Goal: Check status: Check status

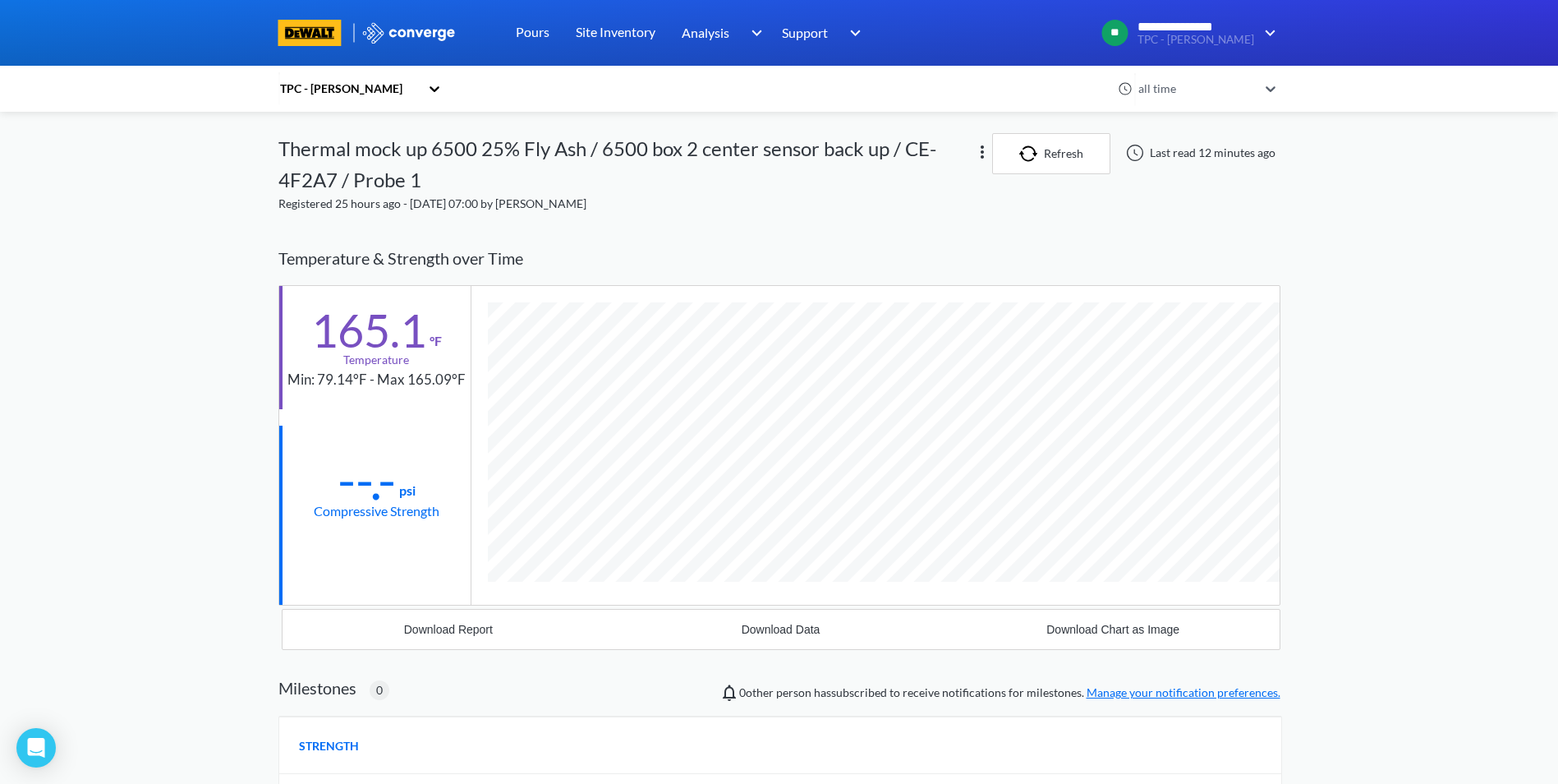
scroll to position [920, 1003]
drag, startPoint x: 340, startPoint y: 80, endPoint x: 326, endPoint y: 76, distance: 14.6
click at [334, 80] on div "TPC - [PERSON_NAME]" at bounding box center [349, 89] width 141 height 18
click at [433, 92] on icon at bounding box center [434, 88] width 16 height 16
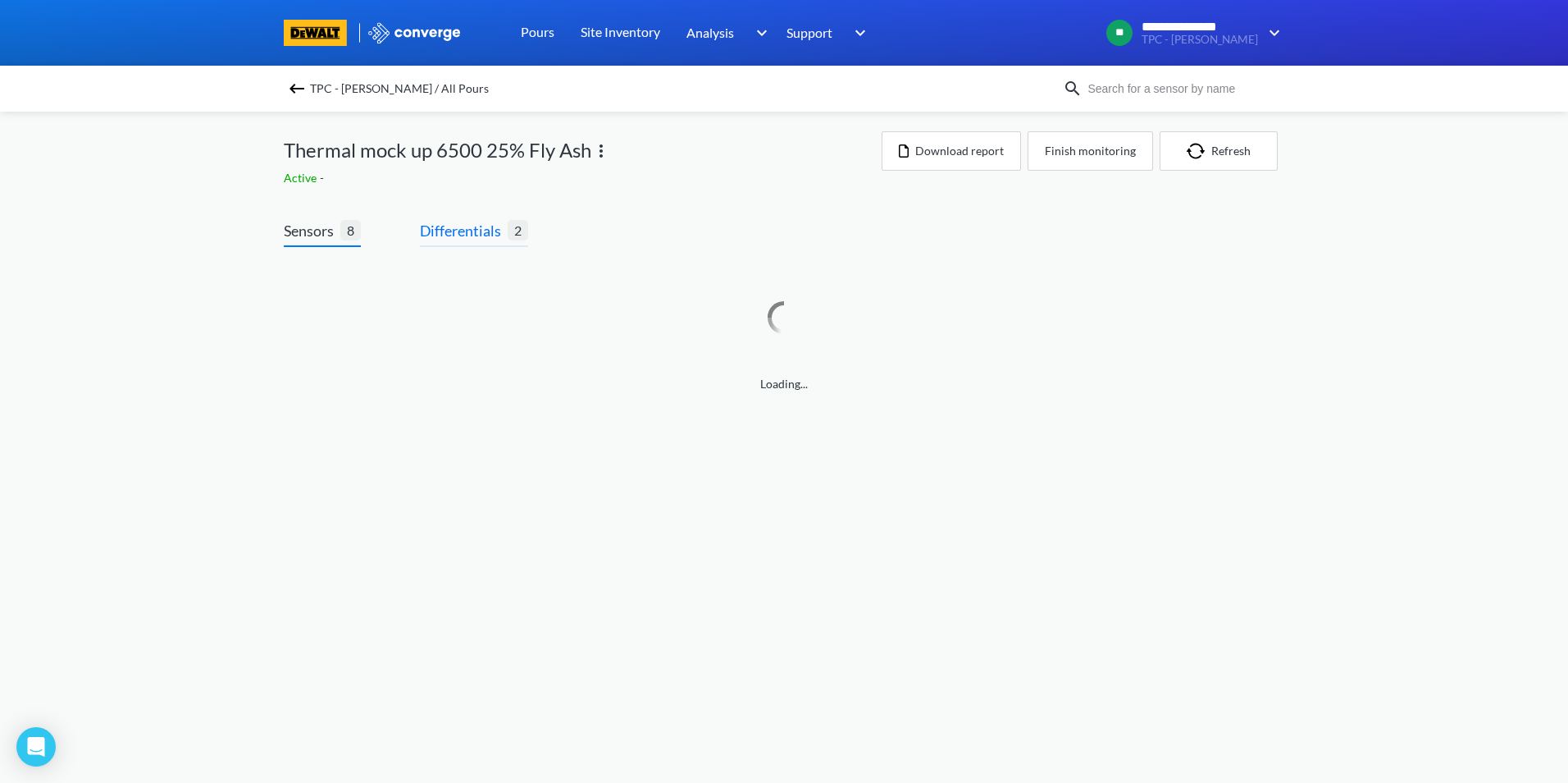
click at [469, 235] on span "Differentials" at bounding box center [464, 230] width 88 height 23
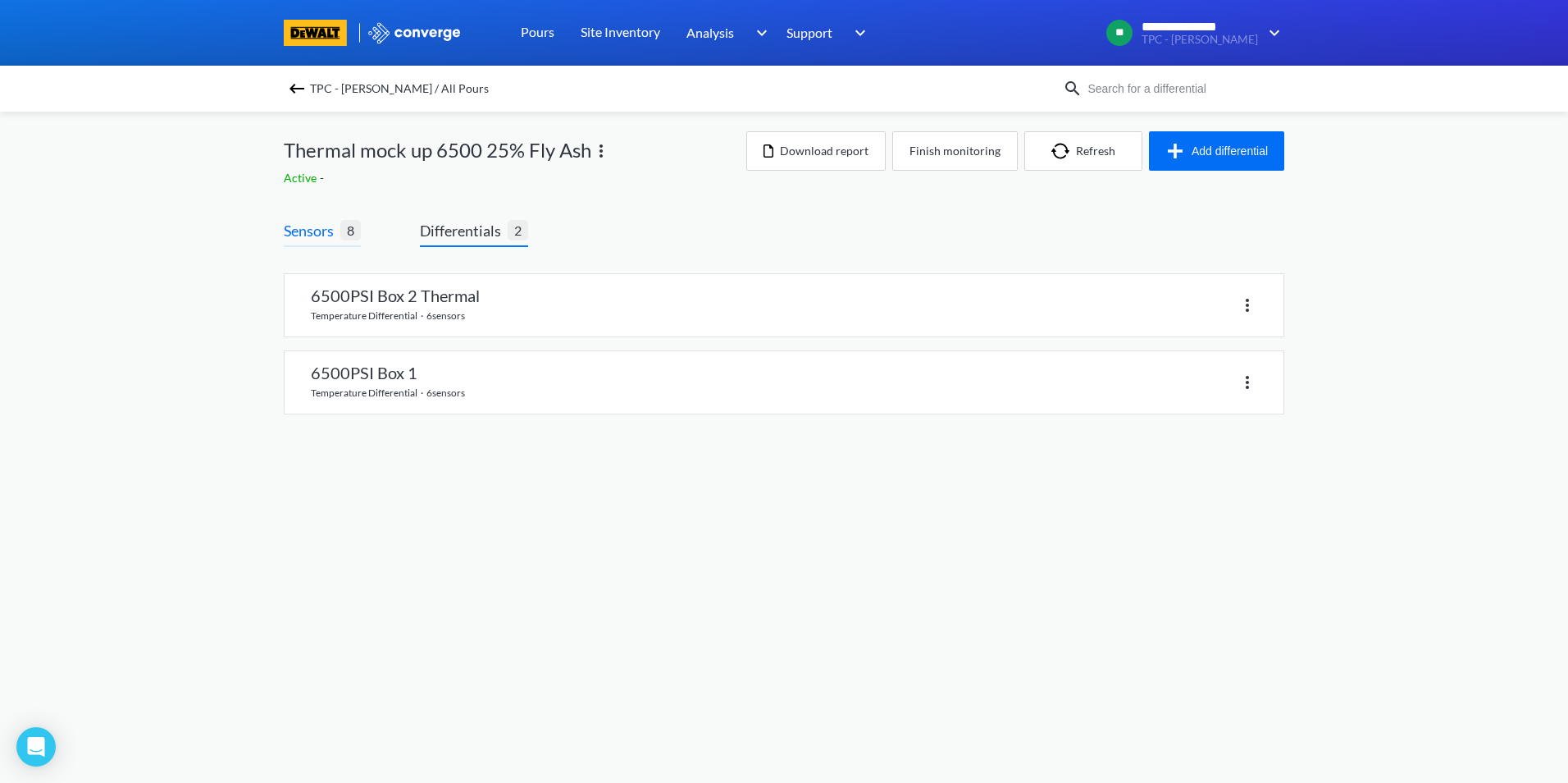
click at [345, 230] on span "8" at bounding box center [350, 230] width 21 height 21
click at [294, 89] on img at bounding box center [297, 89] width 20 height 20
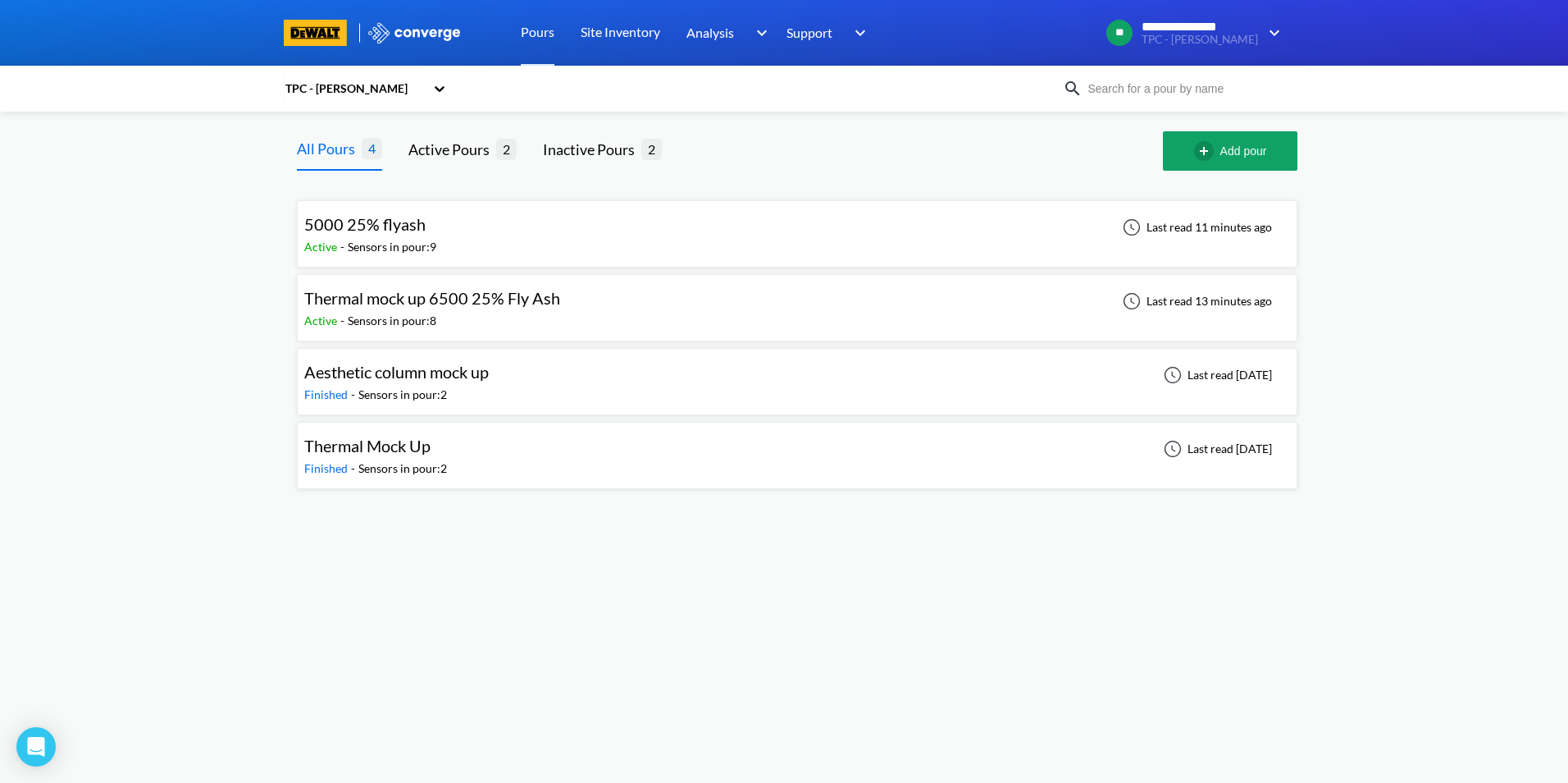
click at [462, 241] on div "5000 25% flyash Active - Sensors in pour: 9 Last read 11 minutes ago" at bounding box center [797, 234] width 985 height 53
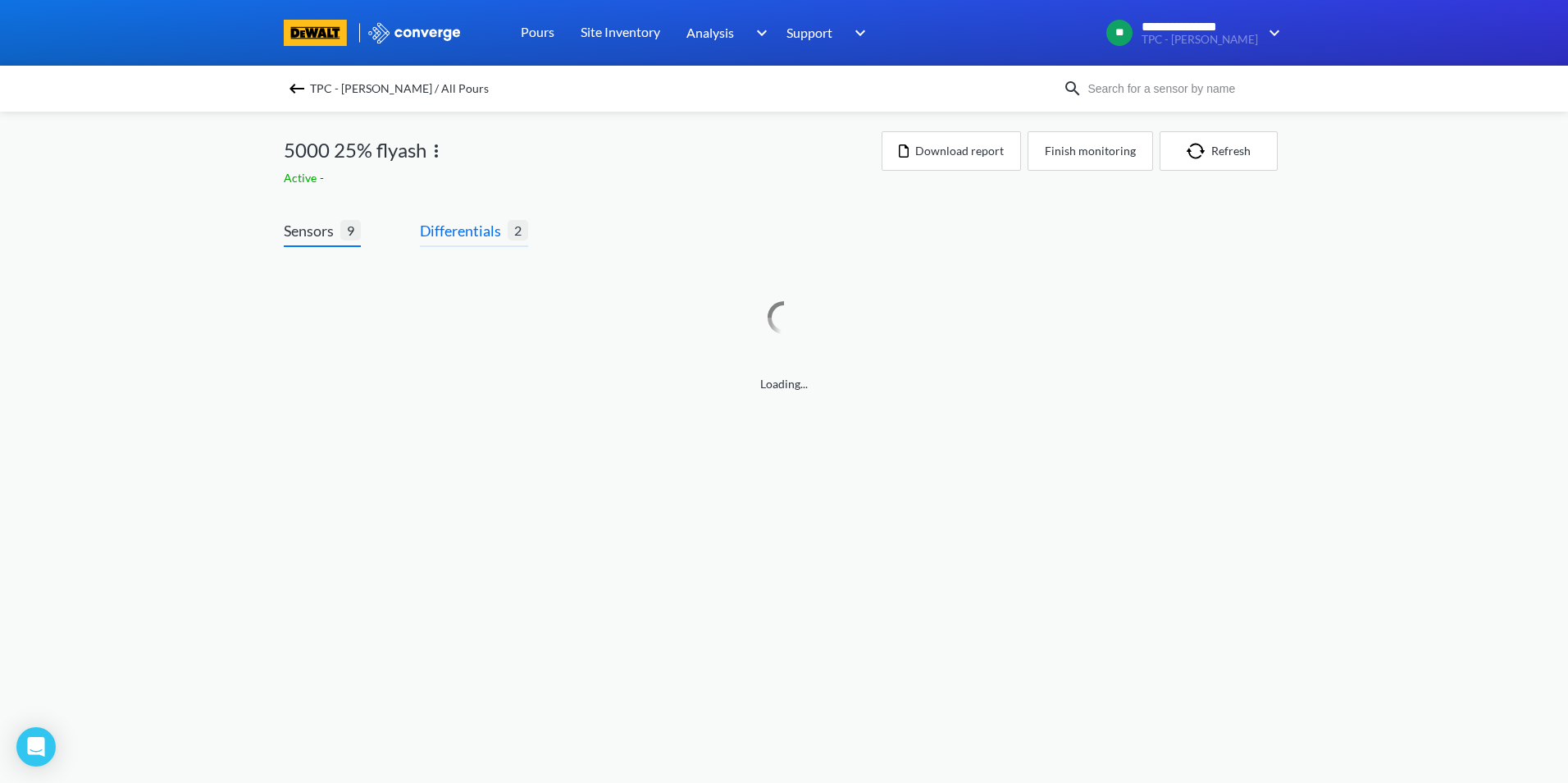
click at [459, 241] on span "Differentials" at bounding box center [464, 230] width 88 height 23
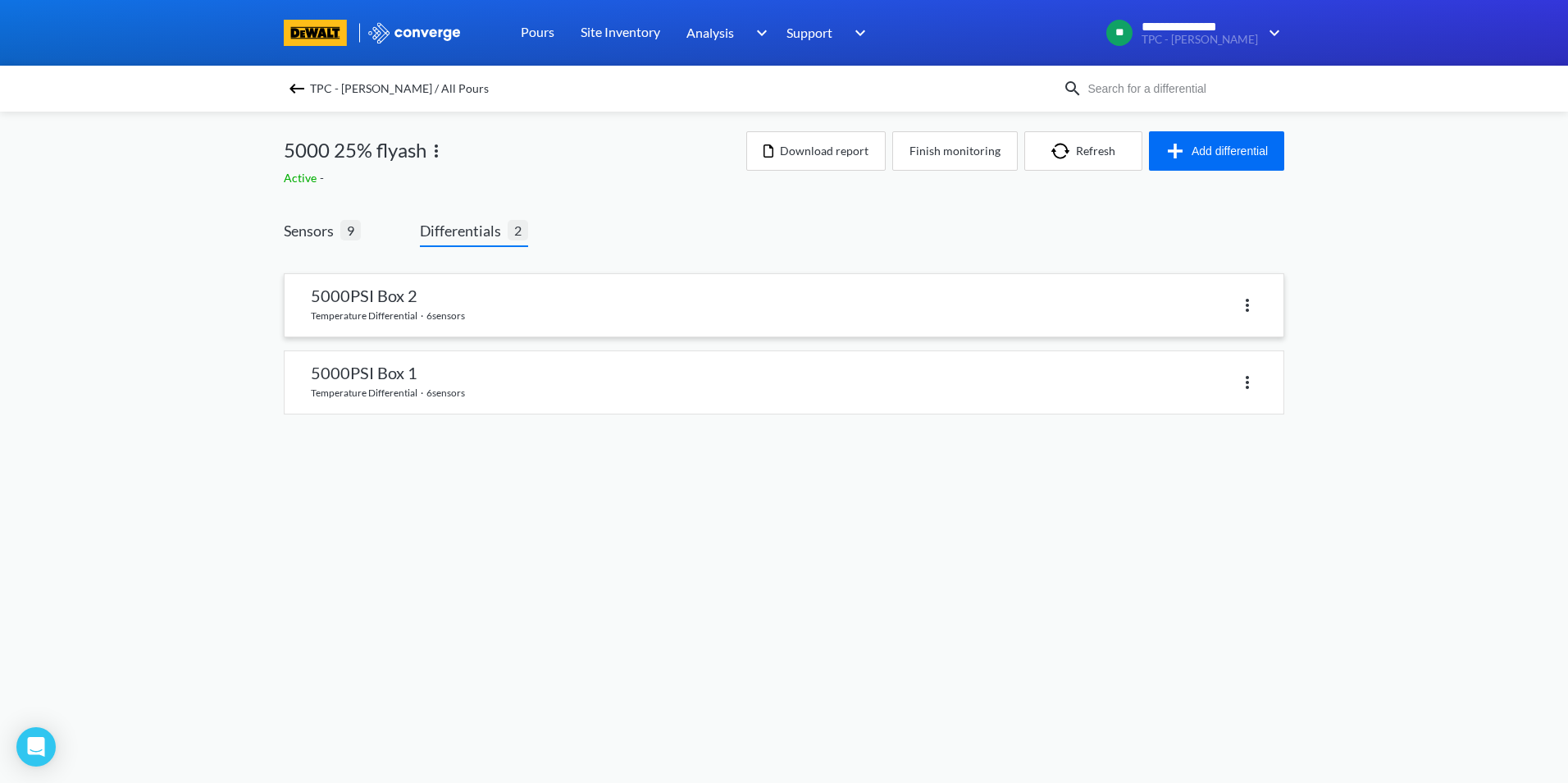
click at [454, 298] on link at bounding box center [784, 305] width 999 height 63
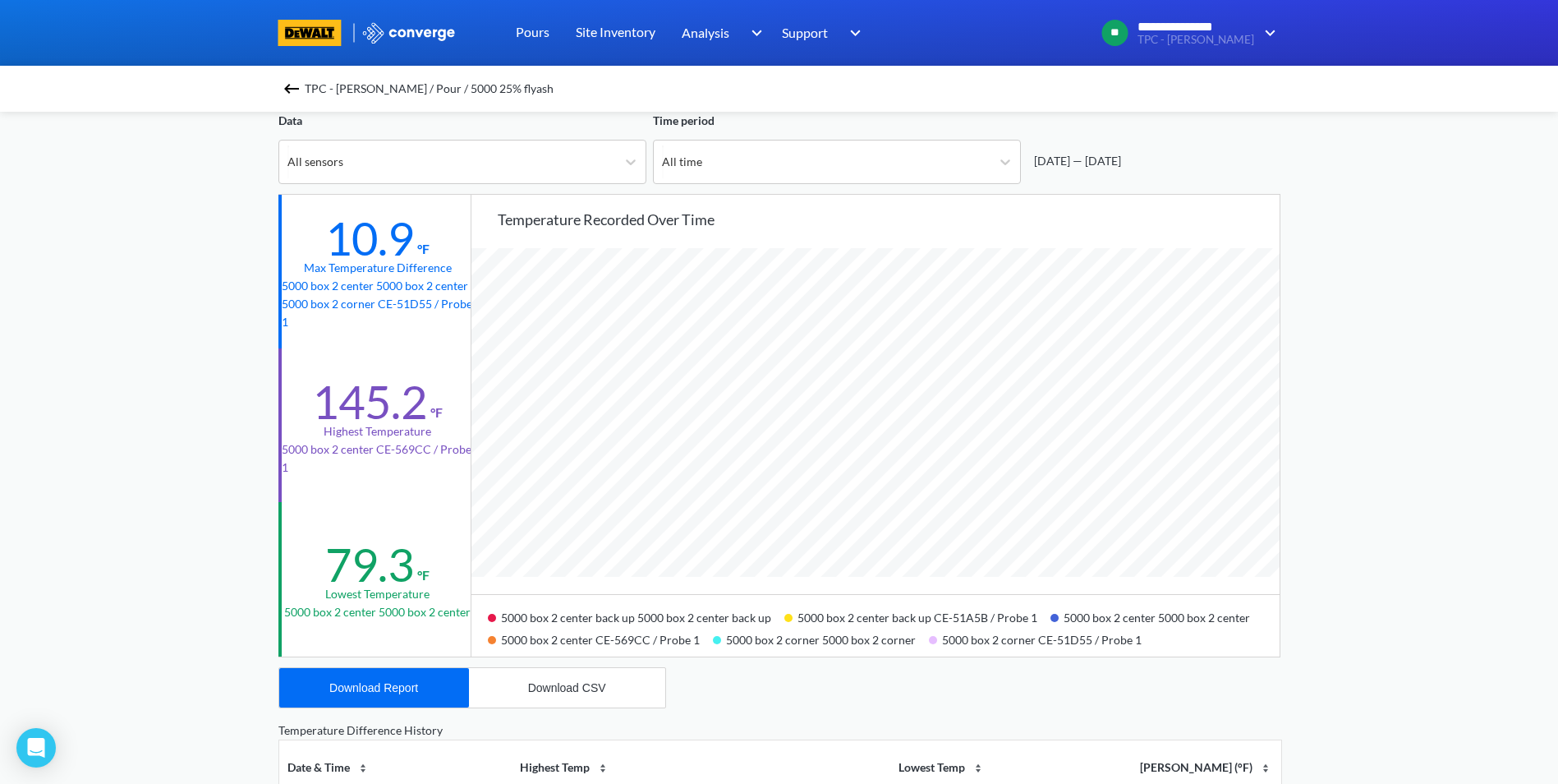
scroll to position [82, 0]
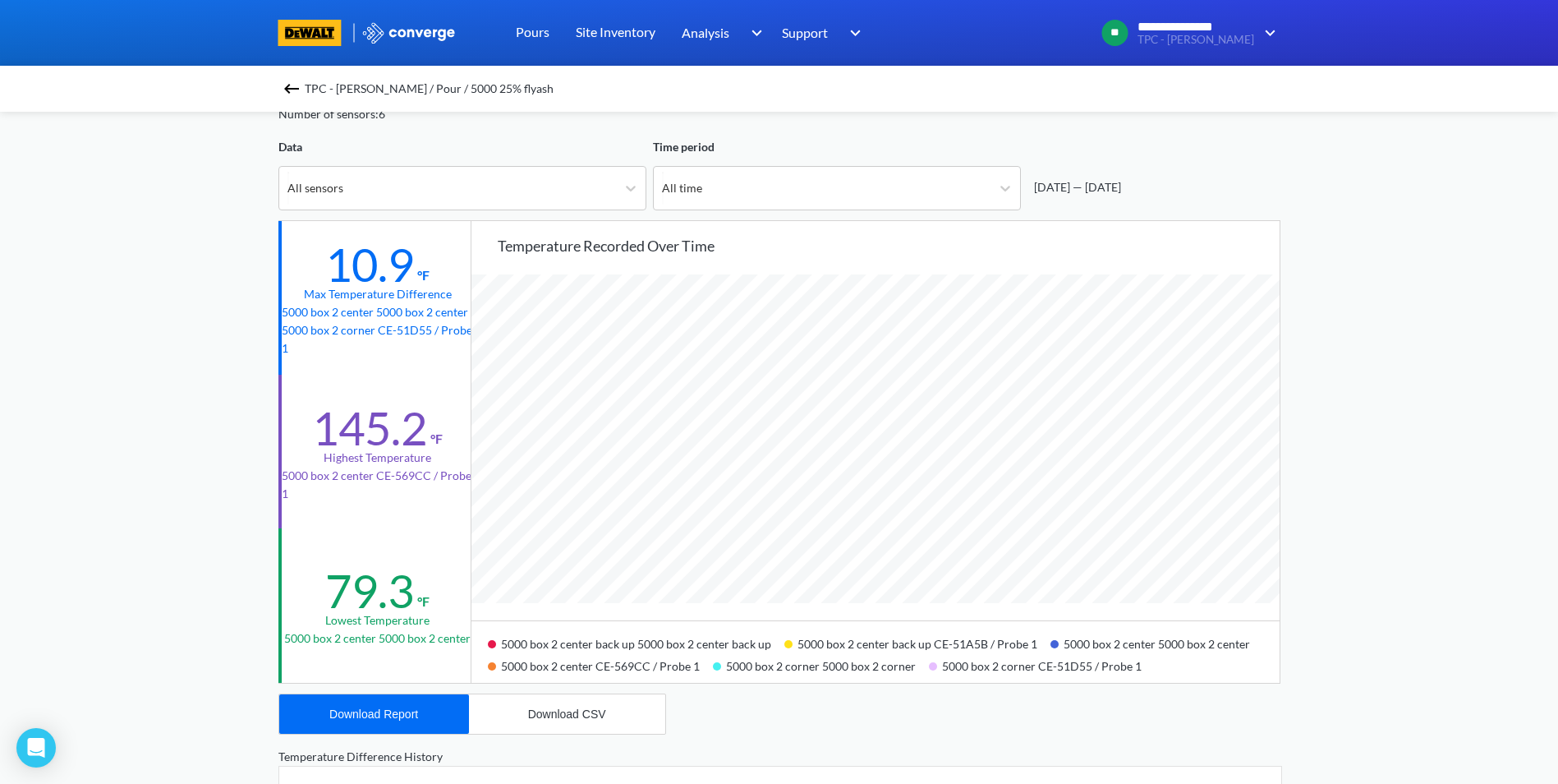
drag, startPoint x: 789, startPoint y: 270, endPoint x: 1373, endPoint y: 315, distance: 585.7
click at [1373, 315] on div "**********" at bounding box center [779, 606] width 1558 height 1377
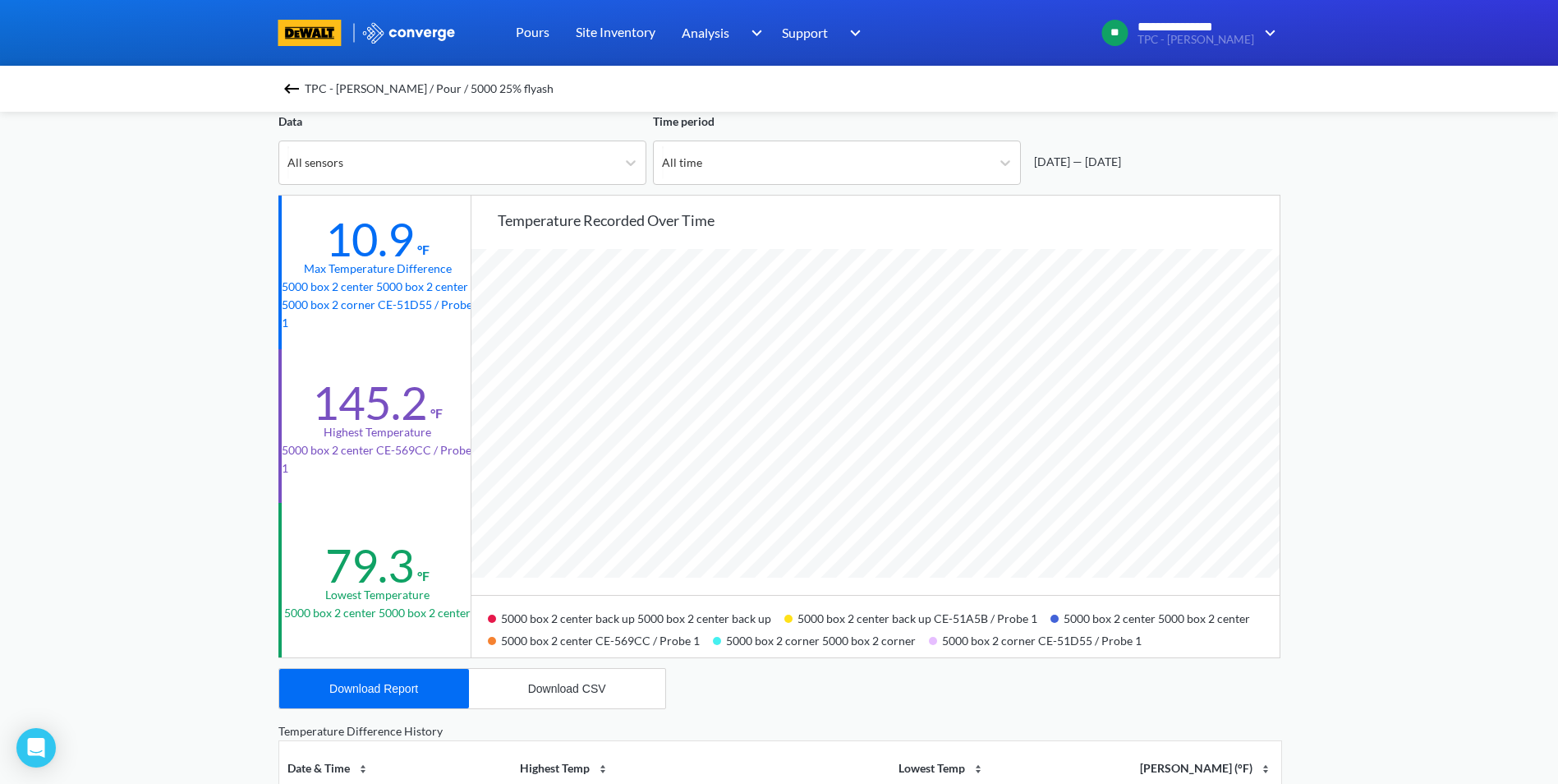
scroll to position [164, 0]
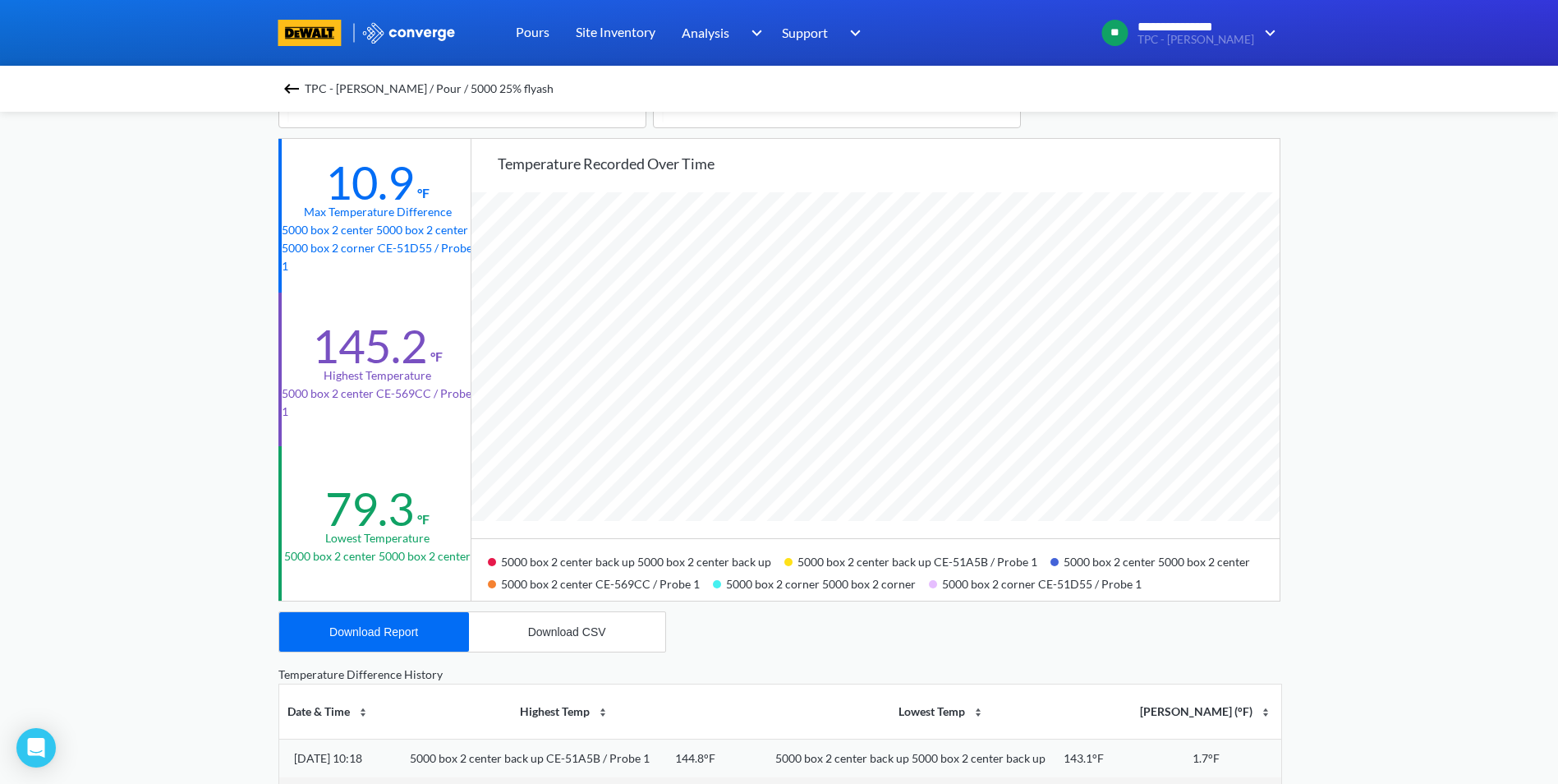
drag, startPoint x: 663, startPoint y: 349, endPoint x: 365, endPoint y: 271, distance: 308.0
drag, startPoint x: 365, startPoint y: 271, endPoint x: 212, endPoint y: 255, distance: 153.8
click at [213, 256] on div "**********" at bounding box center [779, 524] width 1558 height 1377
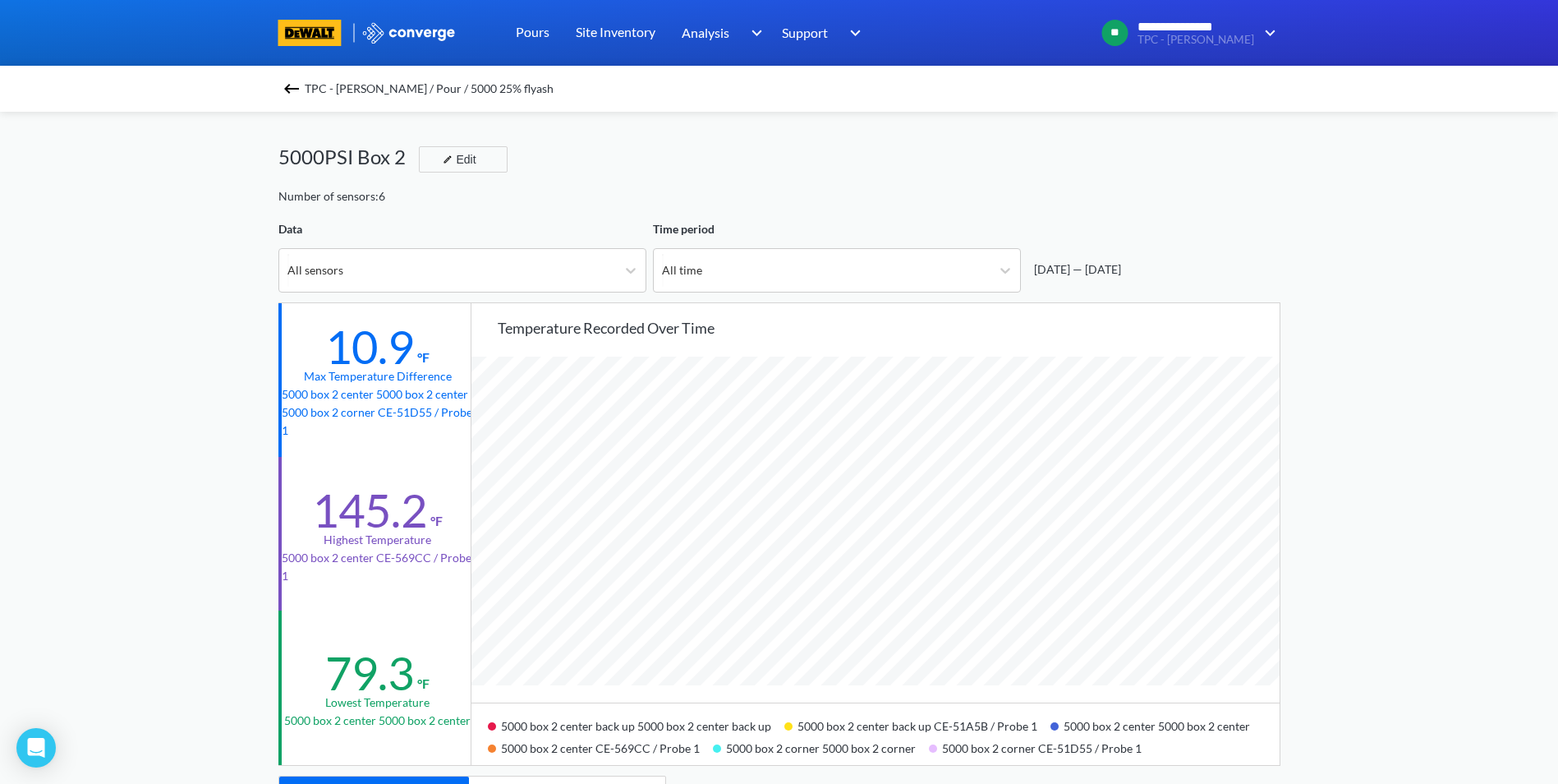
scroll to position [1376, 1558]
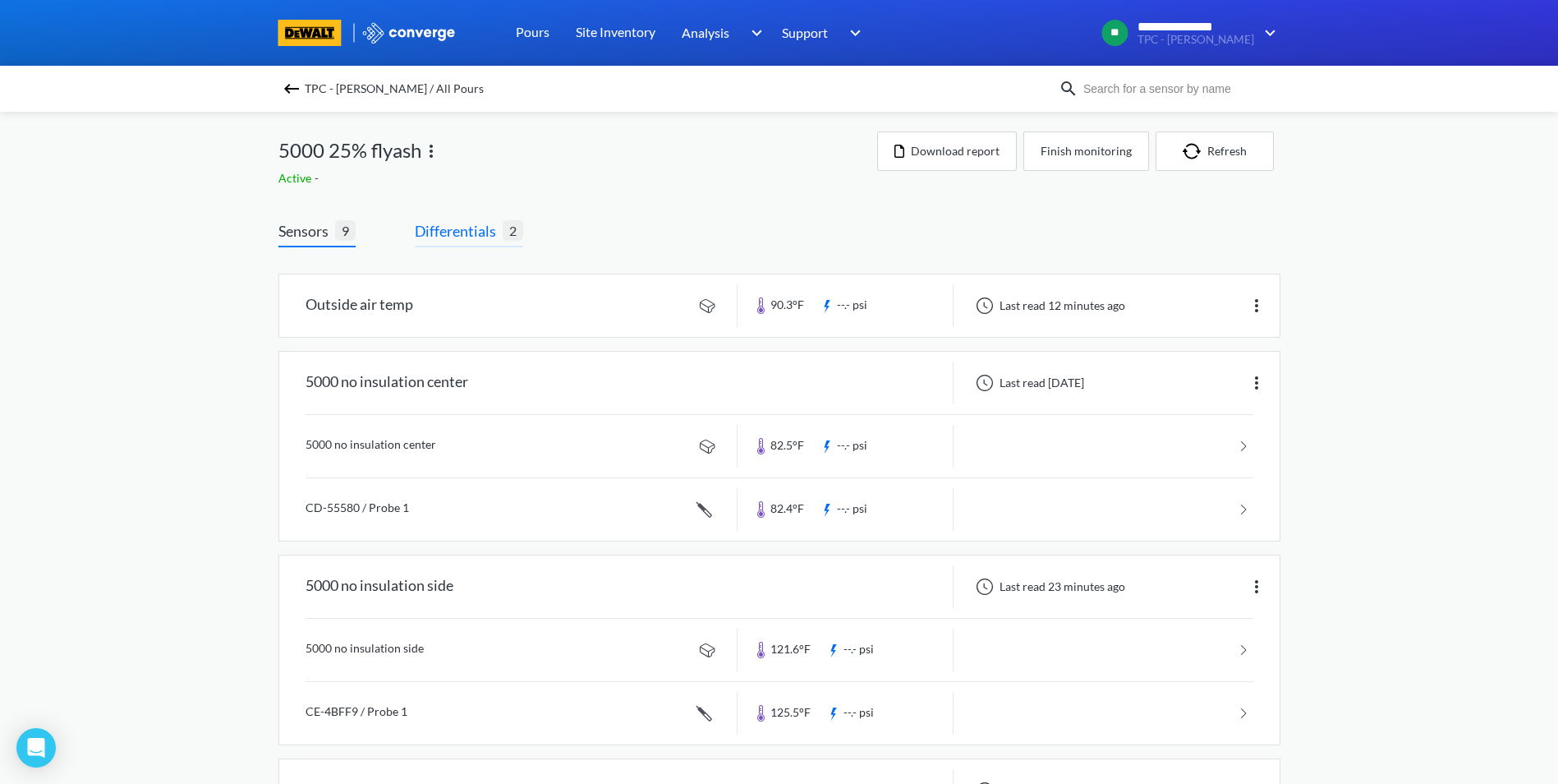
click at [471, 233] on span "Differentials" at bounding box center [459, 230] width 88 height 23
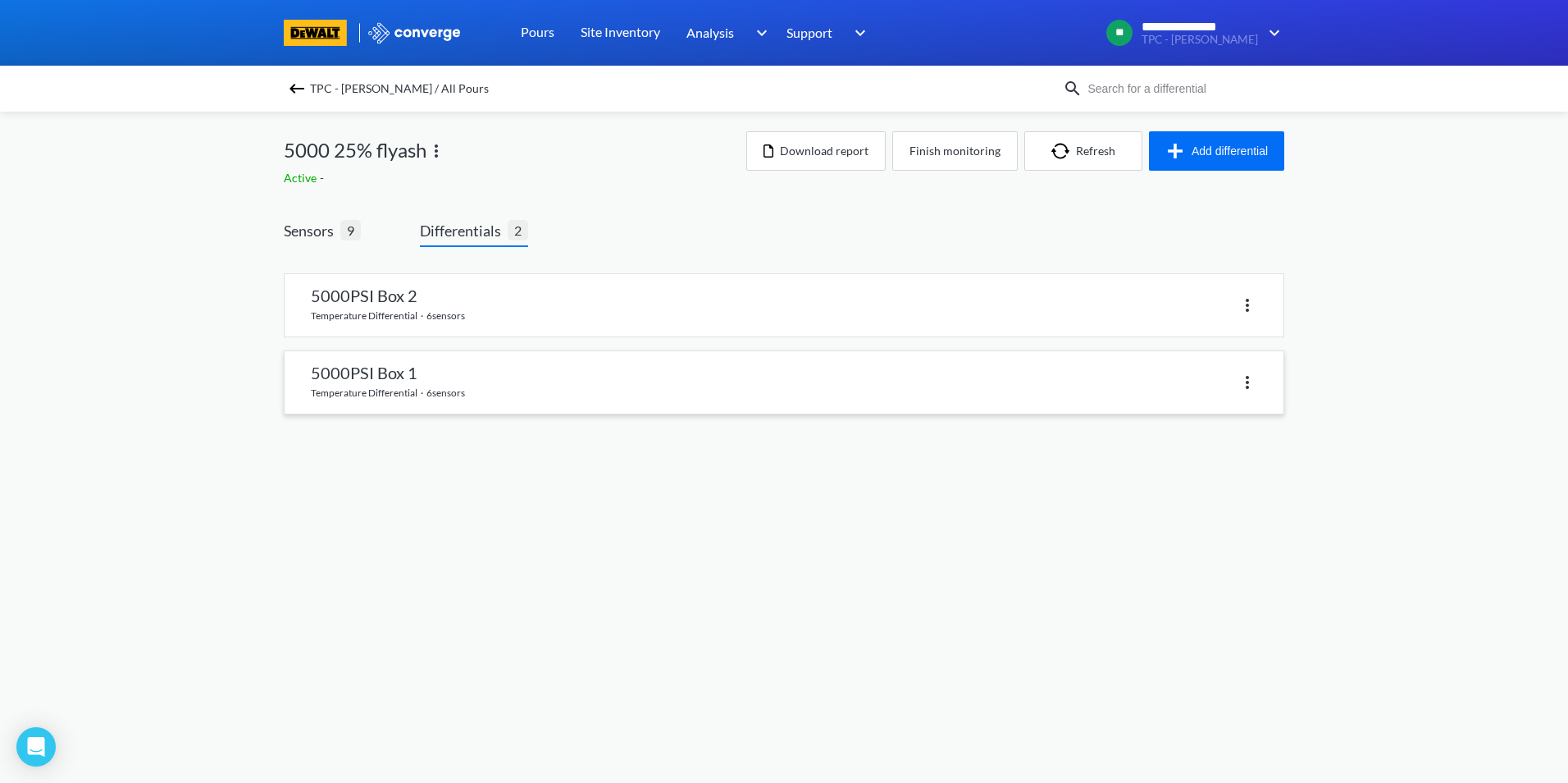
click at [427, 385] on link at bounding box center [784, 382] width 999 height 63
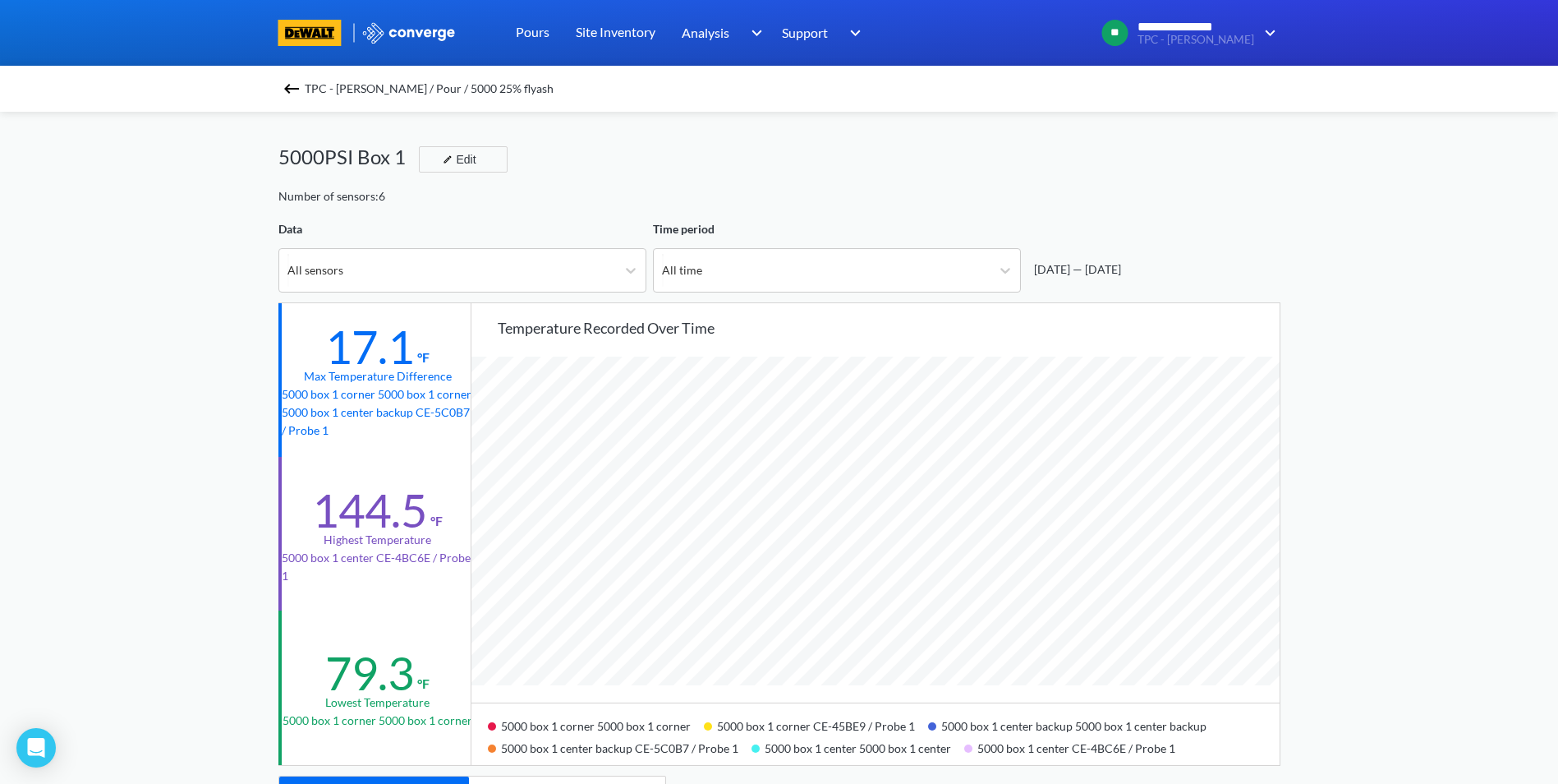
click at [296, 88] on img at bounding box center [291, 89] width 20 height 20
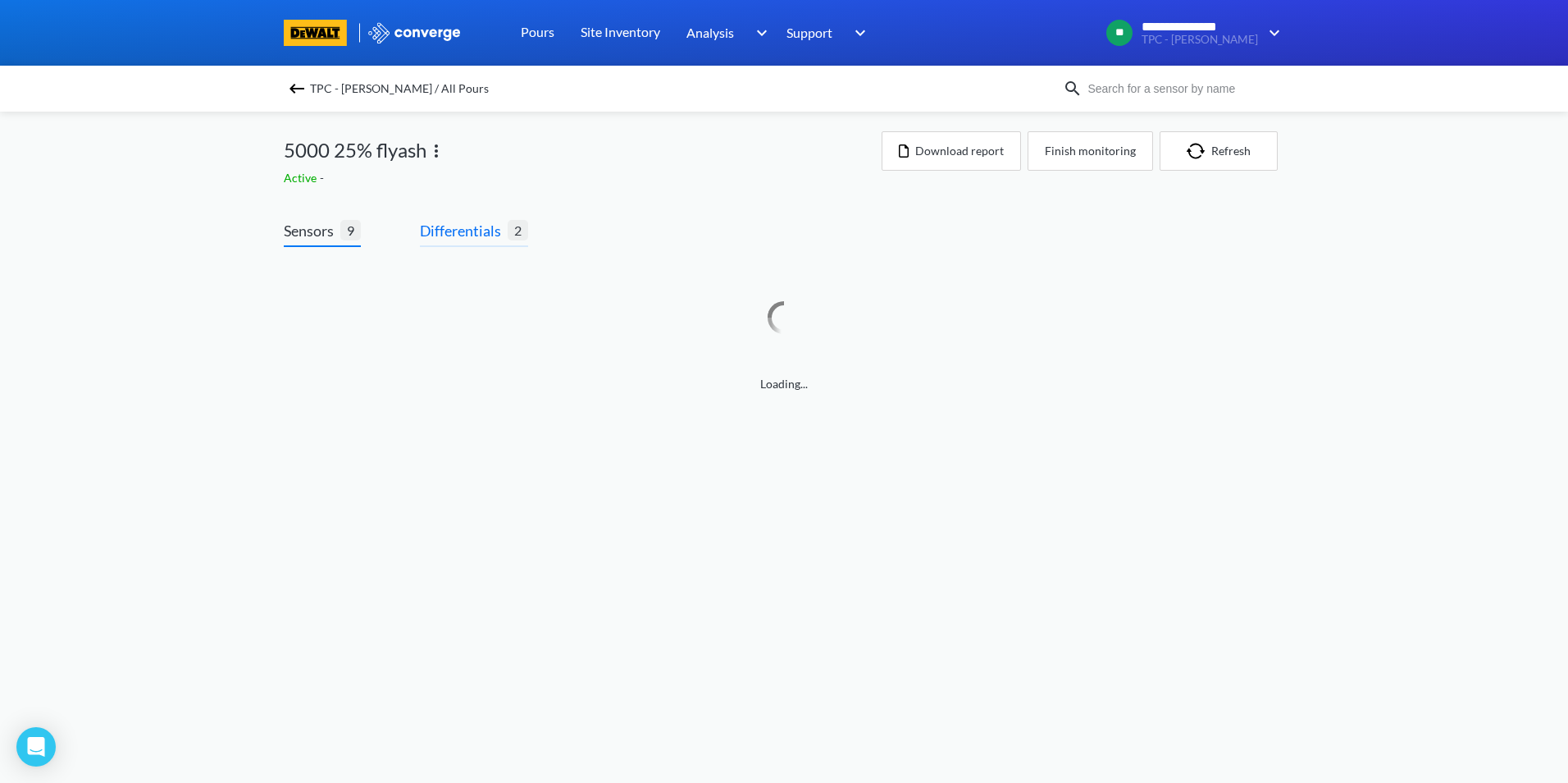
click at [475, 236] on span "Differentials" at bounding box center [464, 230] width 88 height 23
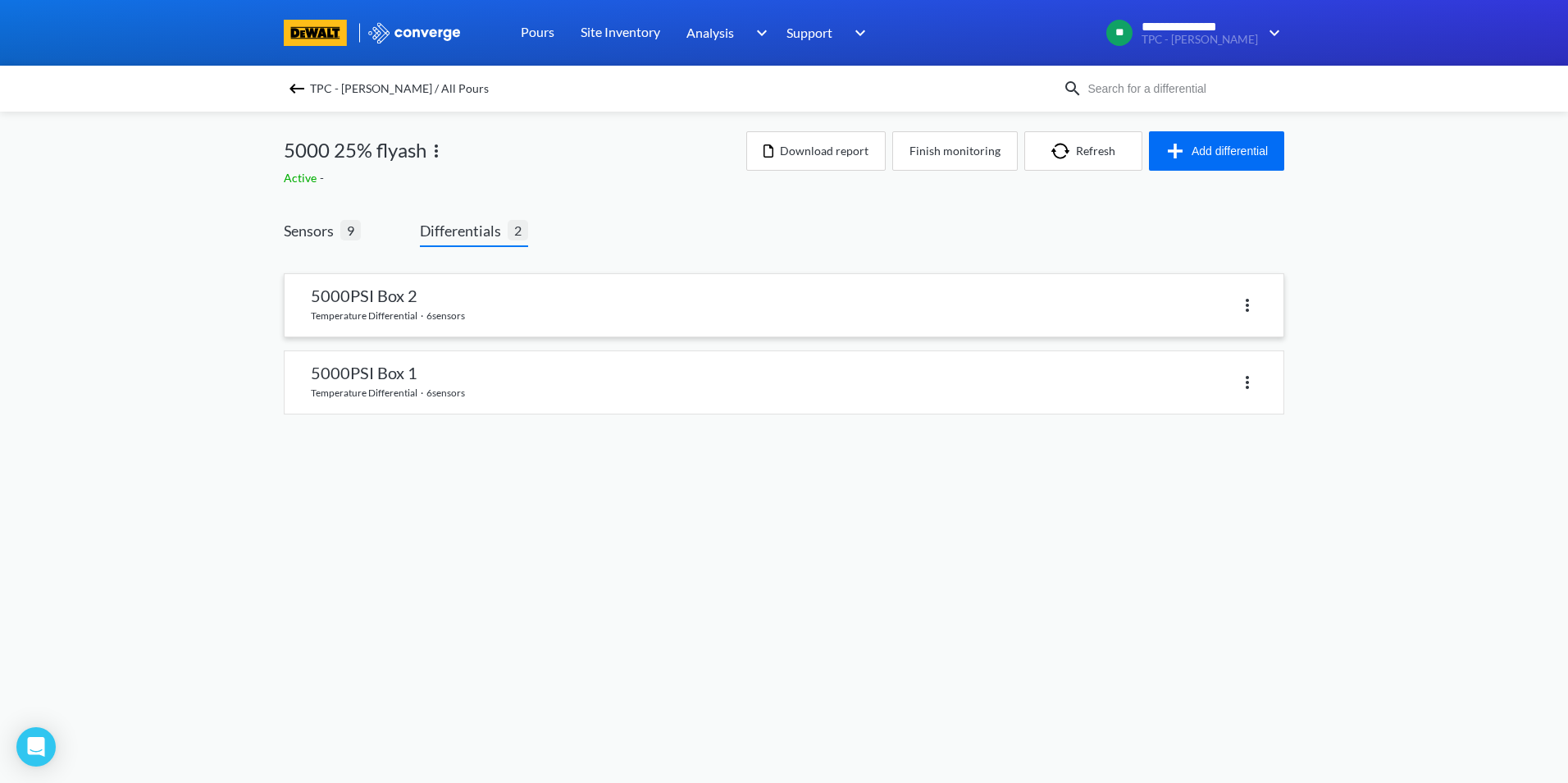
click at [438, 321] on link at bounding box center [784, 305] width 999 height 63
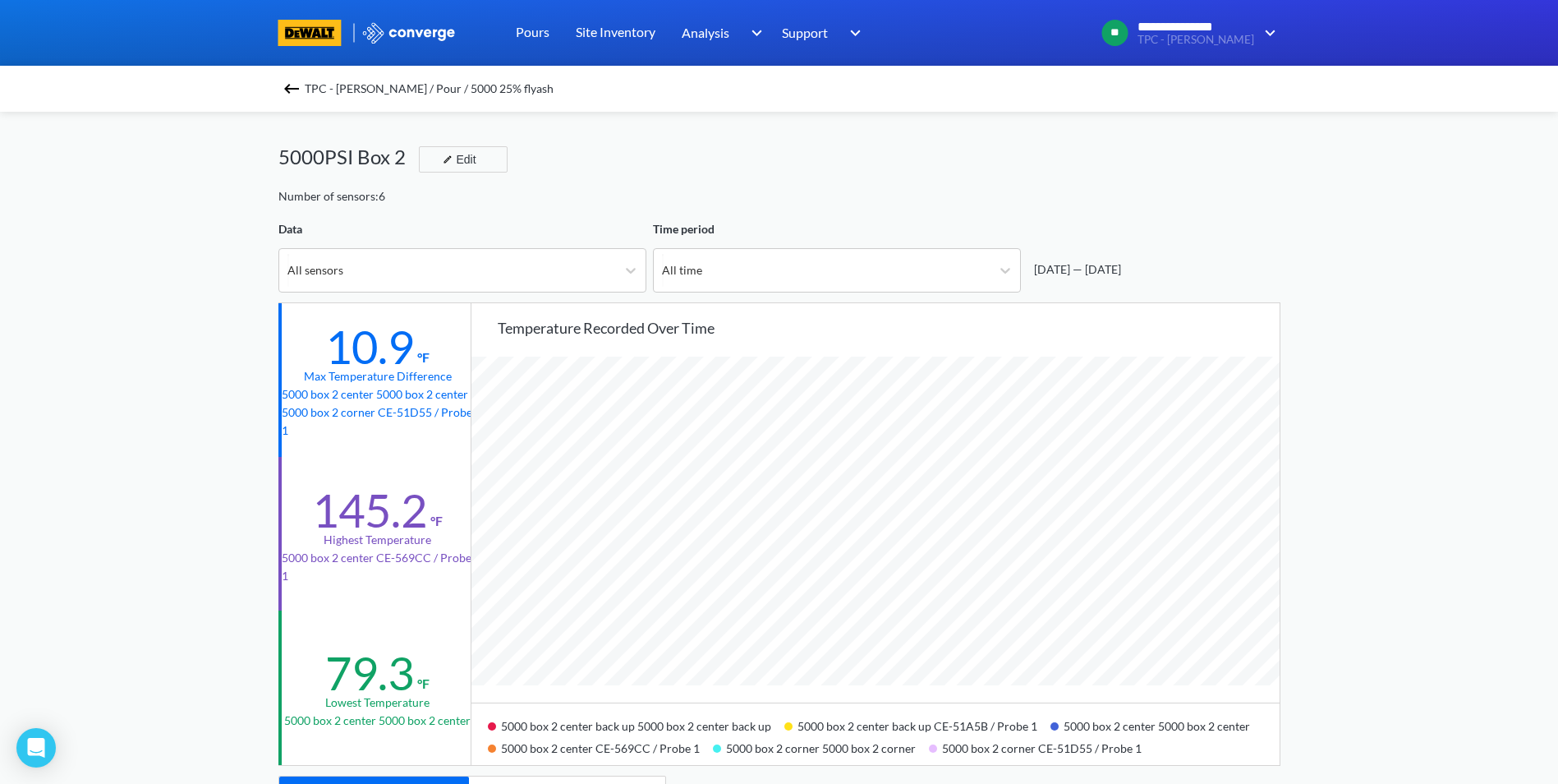
scroll to position [1376, 1558]
click at [290, 80] on img at bounding box center [291, 89] width 20 height 20
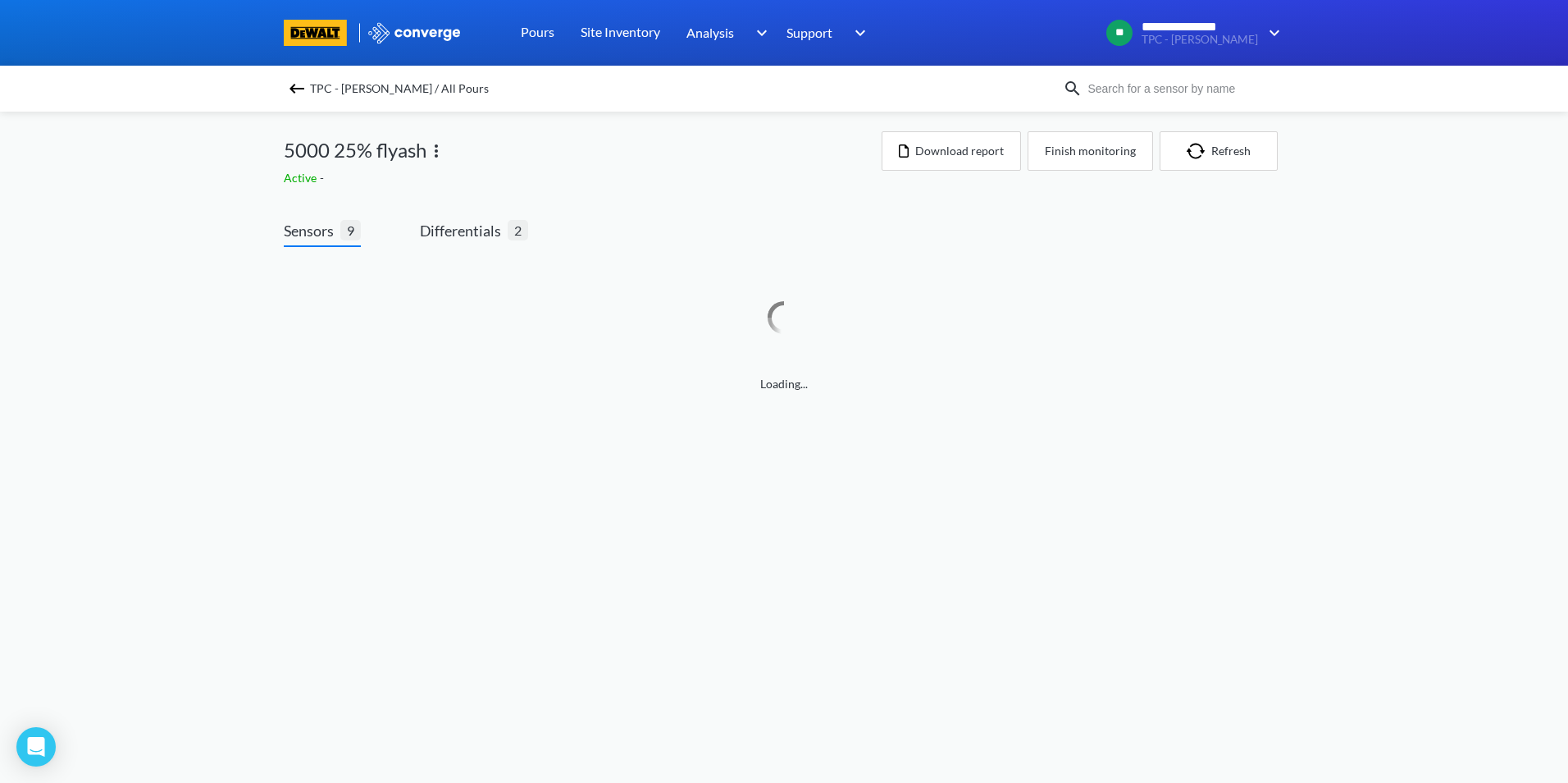
click at [294, 85] on img at bounding box center [297, 89] width 20 height 20
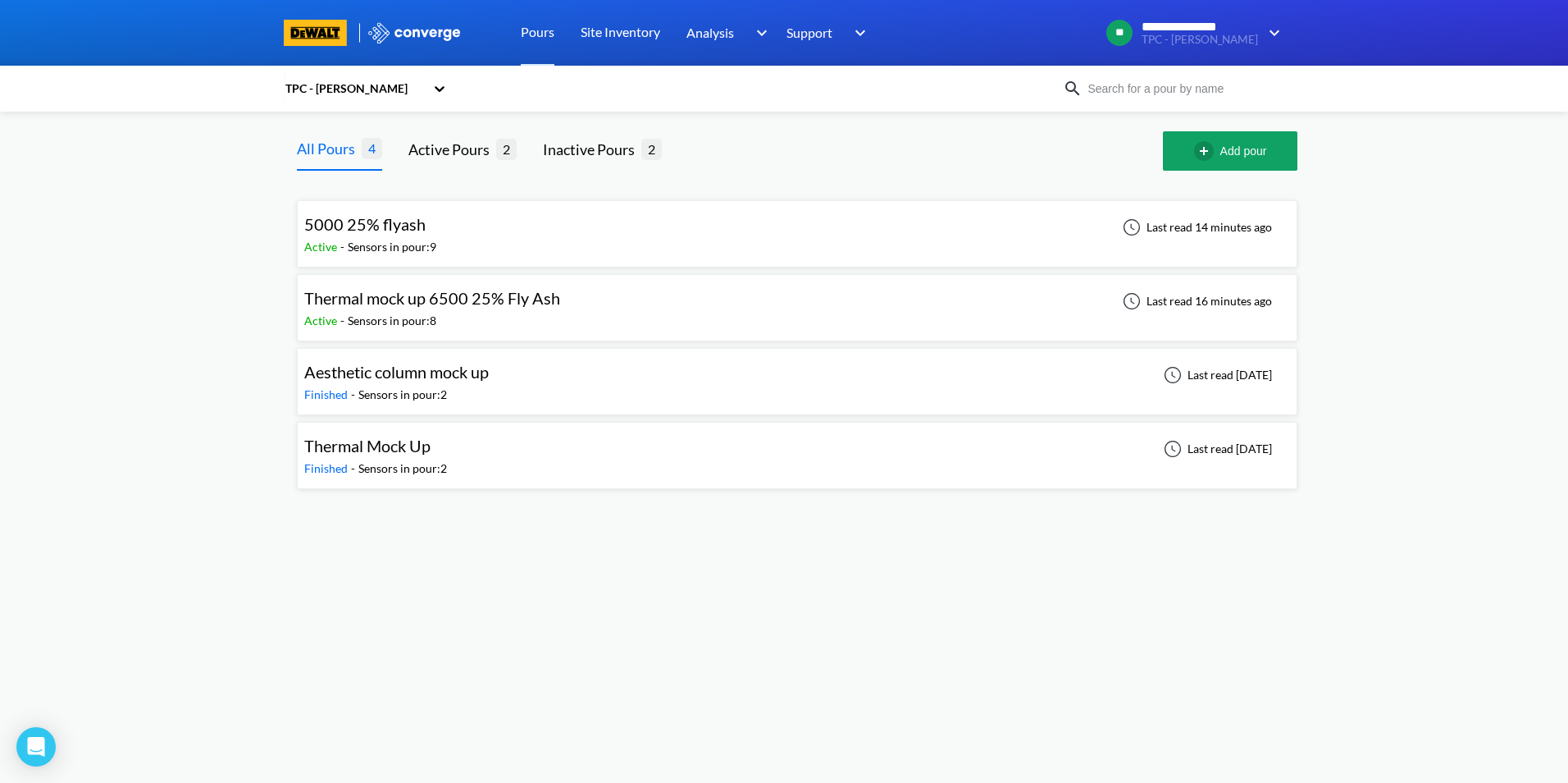
click at [483, 310] on div "Thermal mock up 6500 25% Fly Ash" at bounding box center [432, 298] width 255 height 25
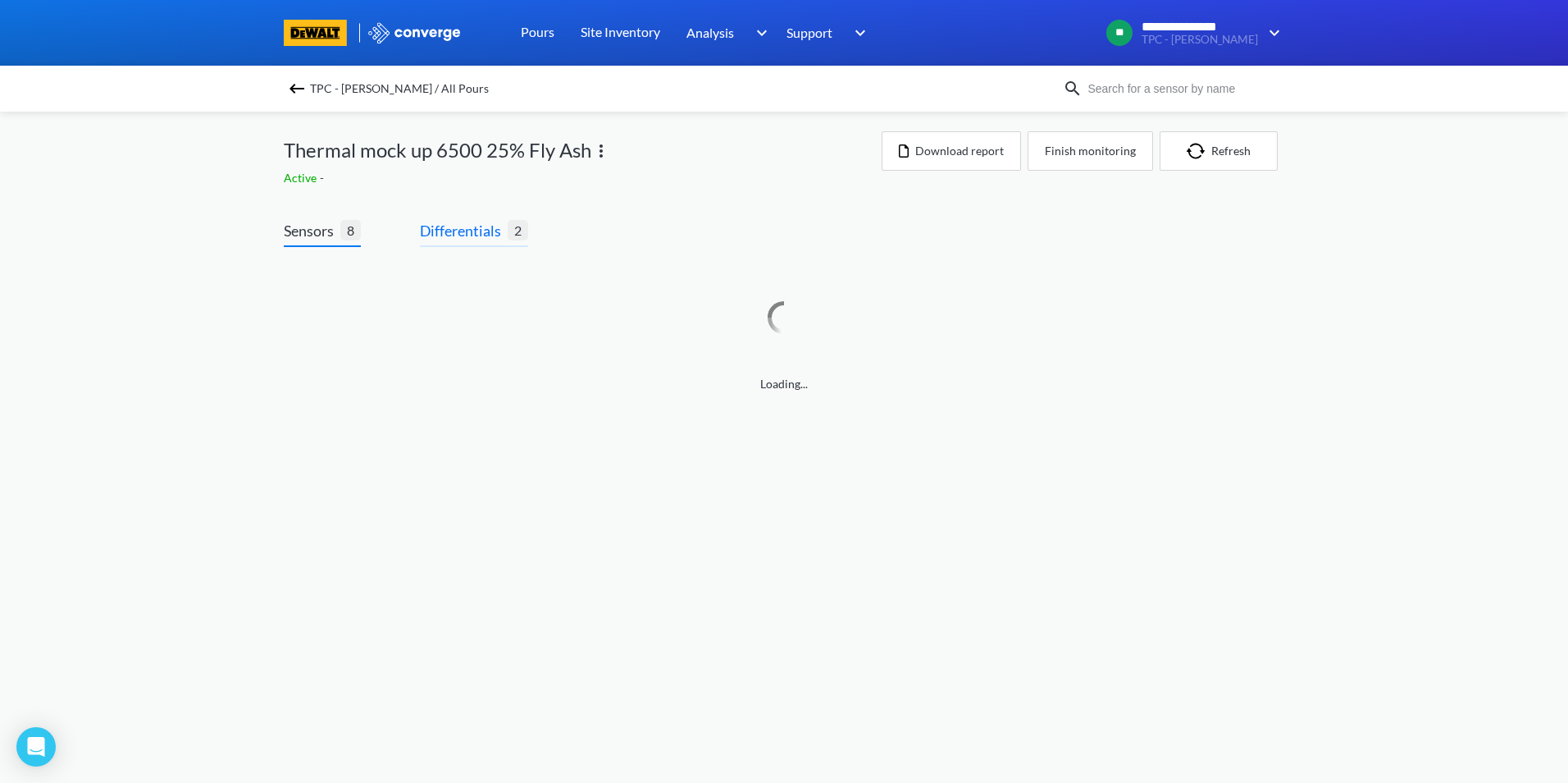
click at [494, 234] on span "Differentials" at bounding box center [464, 230] width 88 height 23
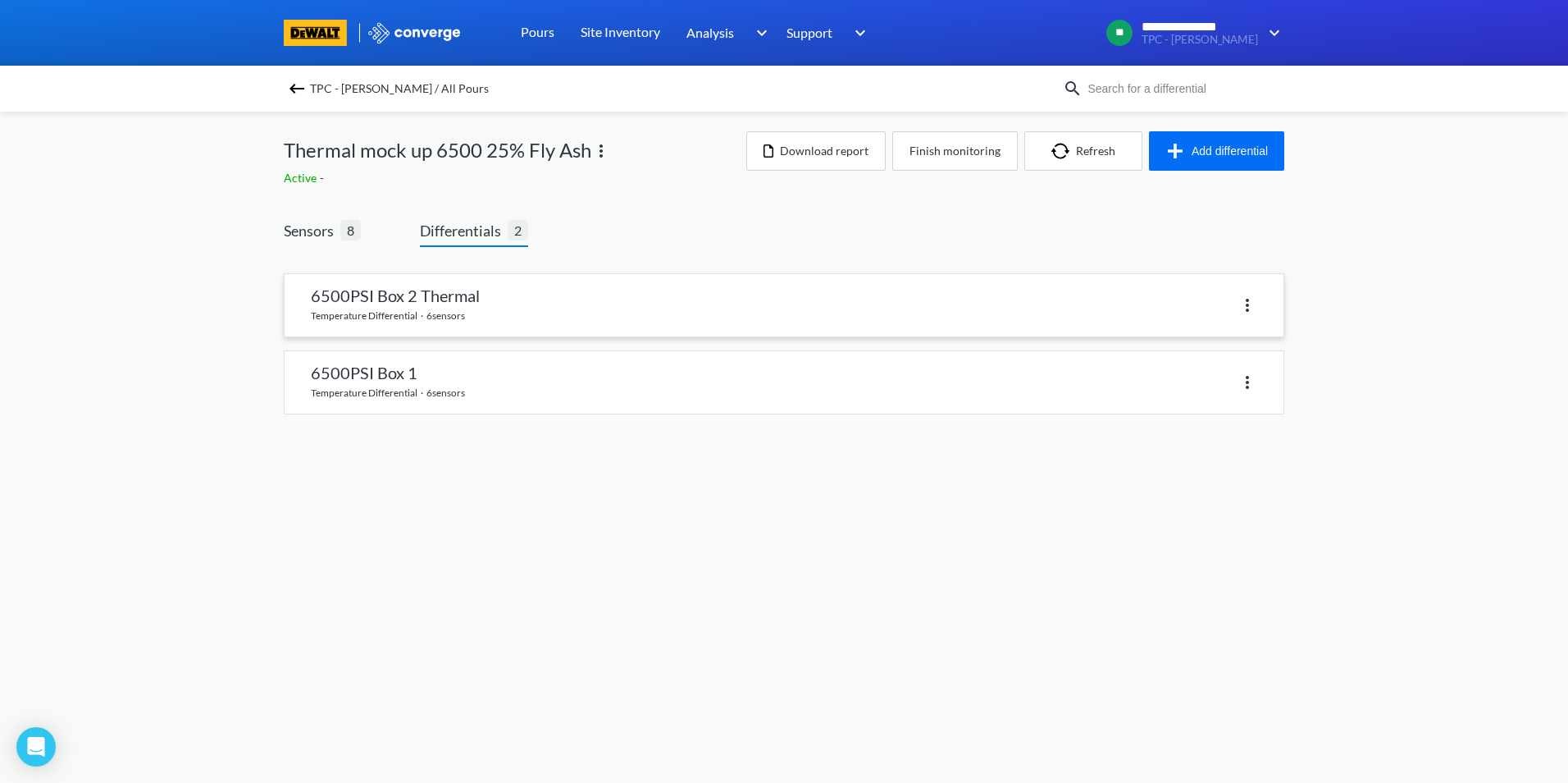
click at [454, 315] on link at bounding box center [784, 305] width 999 height 63
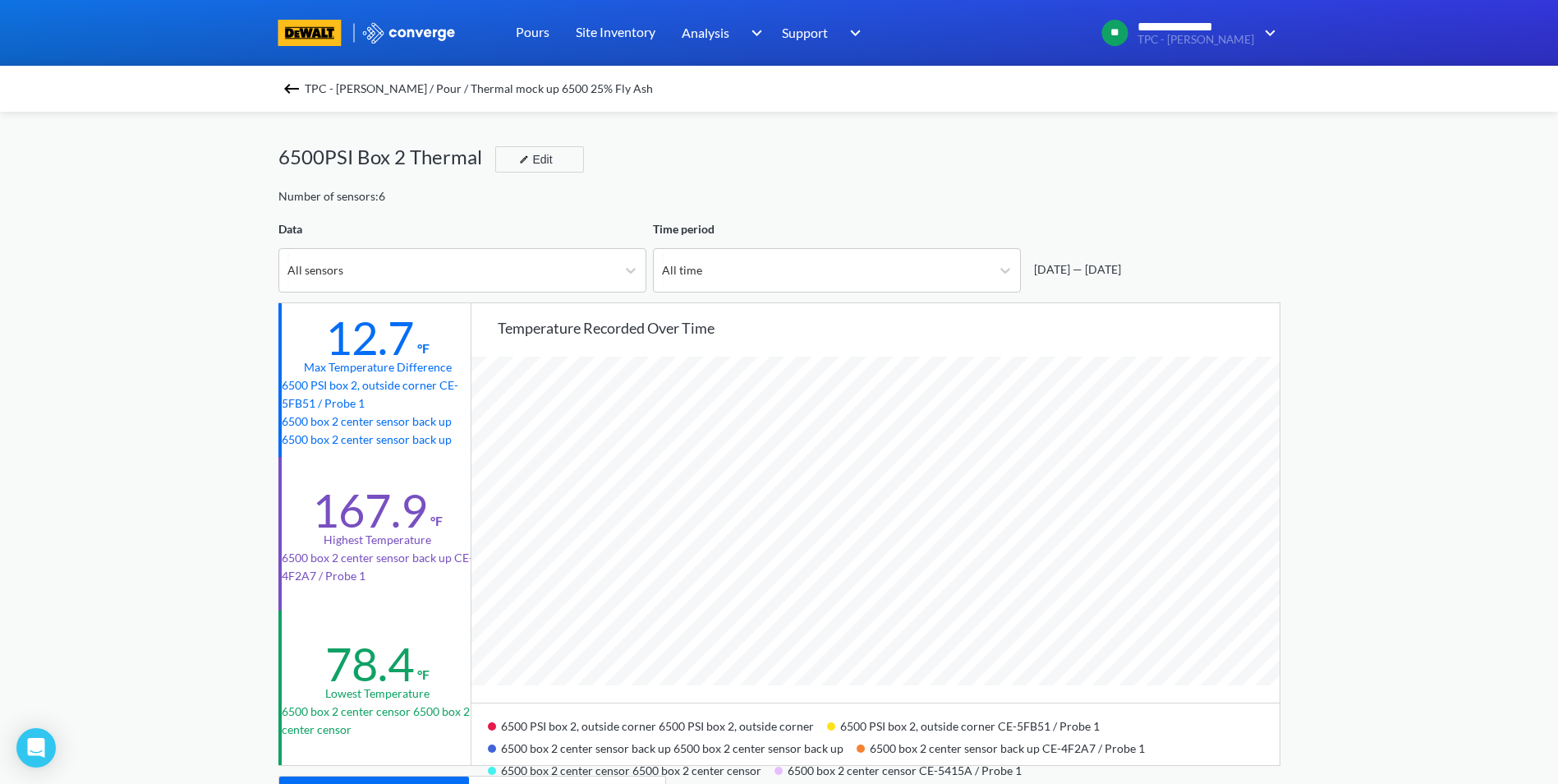
click at [293, 89] on img at bounding box center [291, 89] width 20 height 20
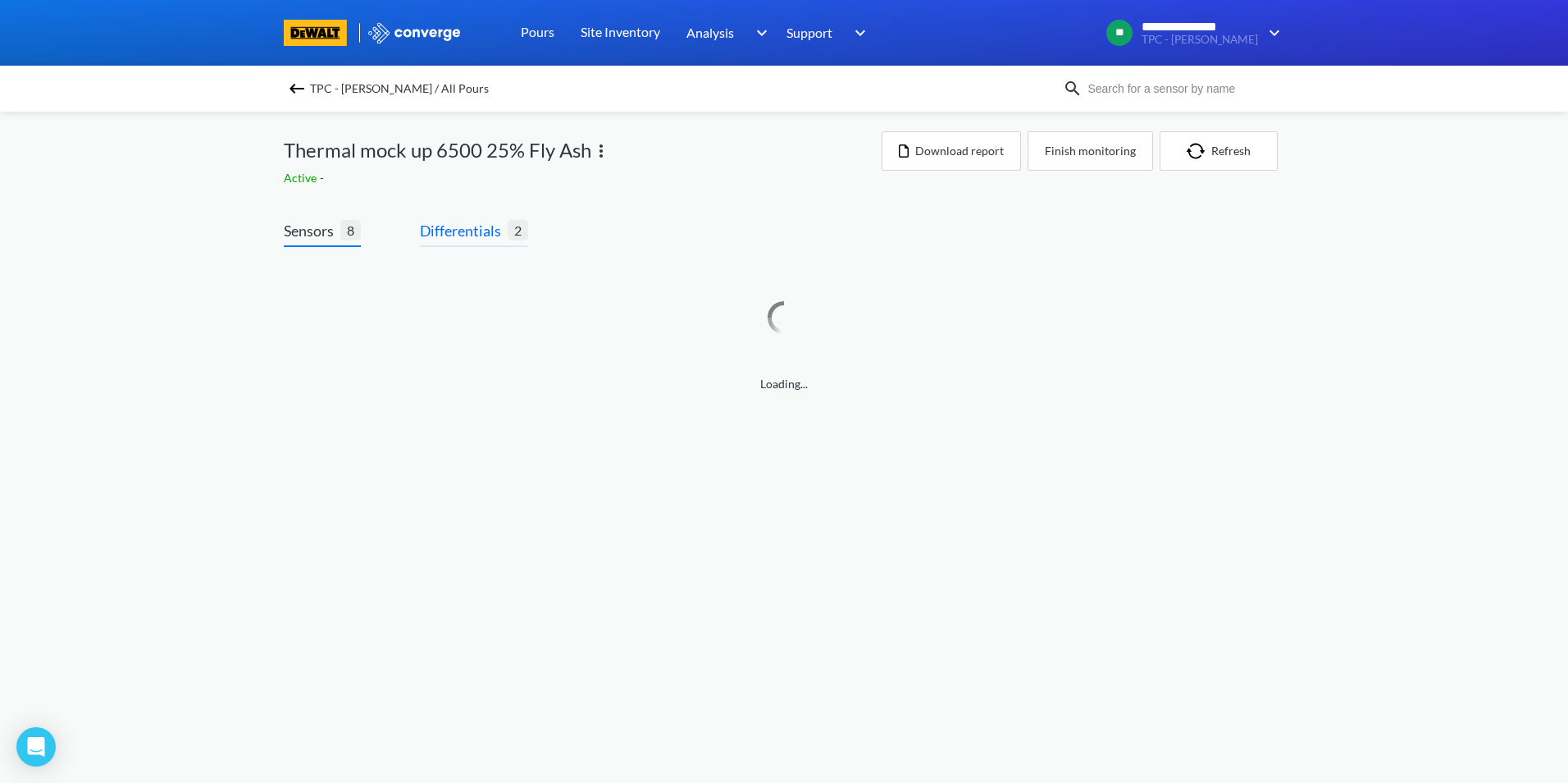
click at [460, 238] on span "Differentials" at bounding box center [464, 230] width 88 height 23
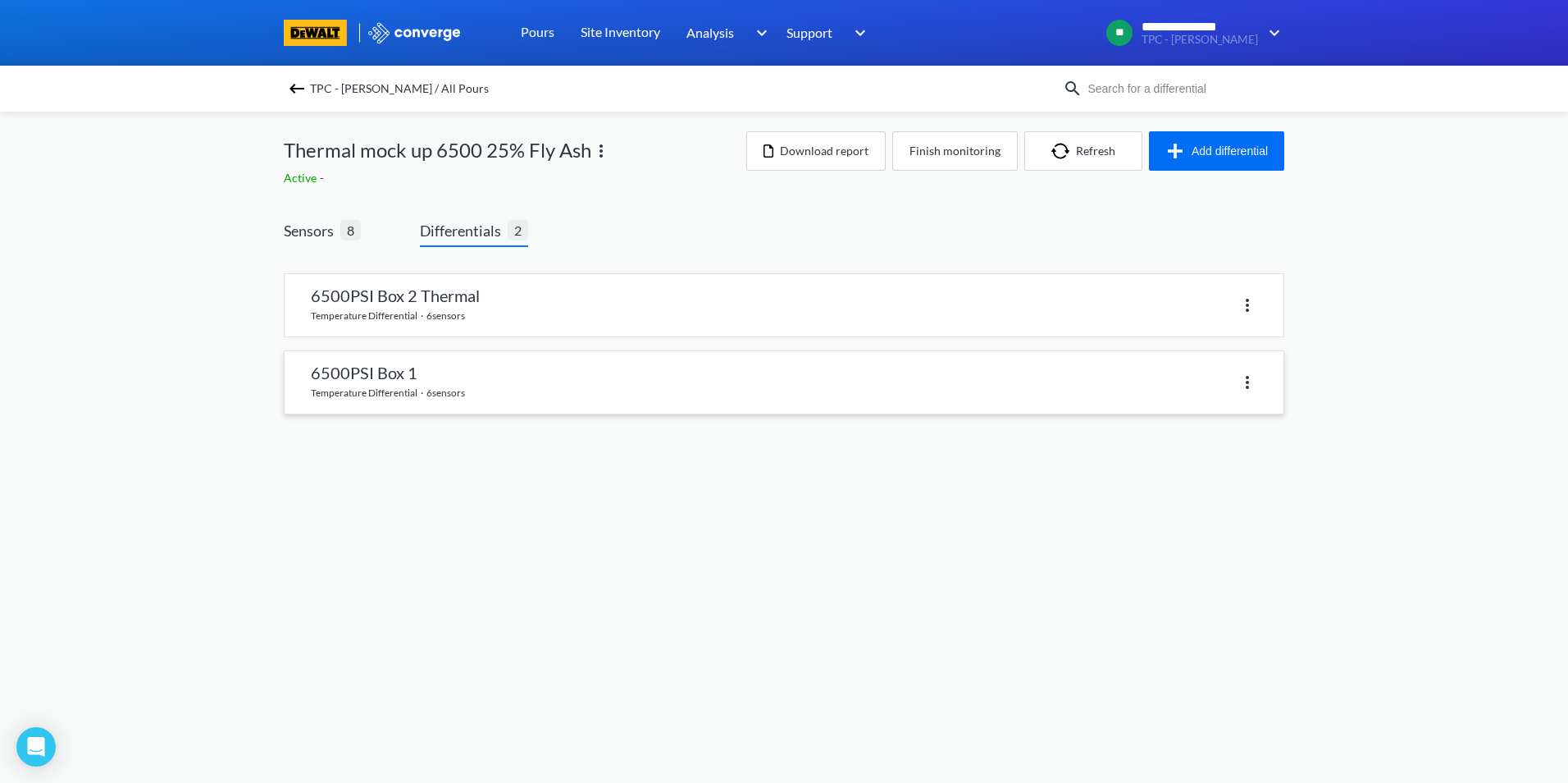
click at [432, 402] on link at bounding box center [784, 382] width 999 height 63
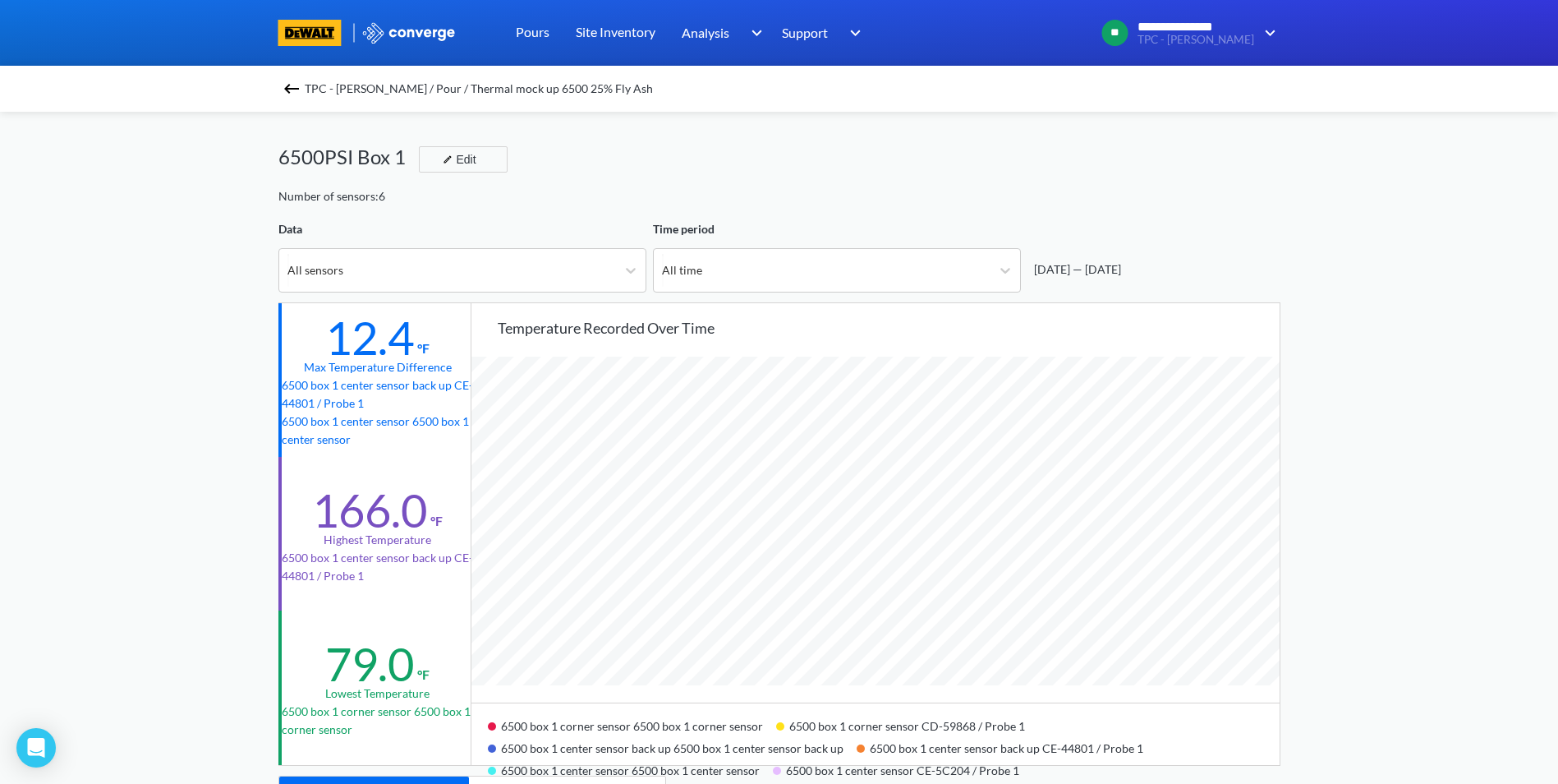
scroll to position [1376, 1558]
click at [317, 83] on span "TPC - [PERSON_NAME] / Pour / Thermal mock up 6500 25% Fly Ash" at bounding box center [479, 88] width 349 height 23
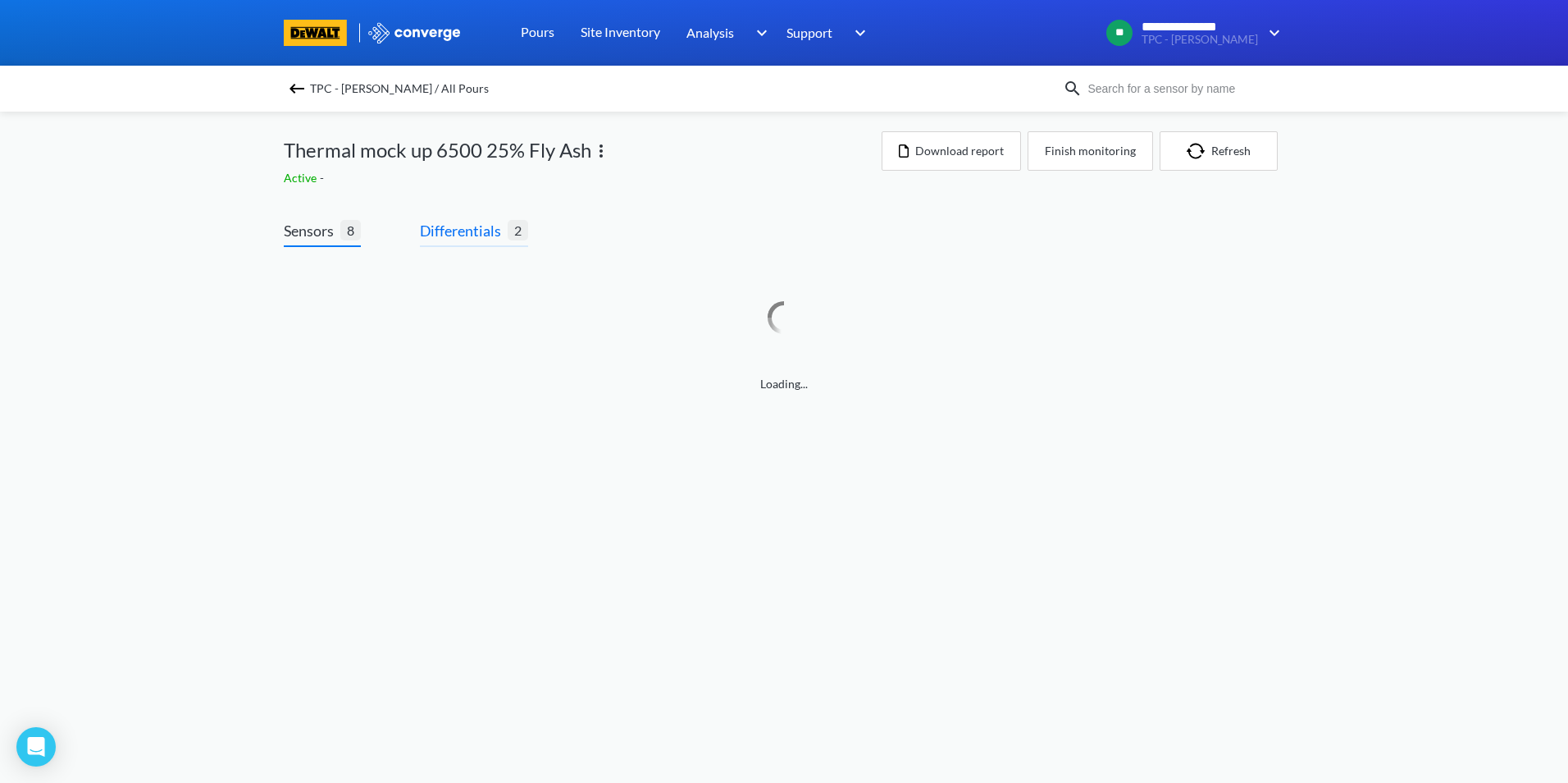
click at [492, 239] on span "Differentials" at bounding box center [464, 230] width 88 height 23
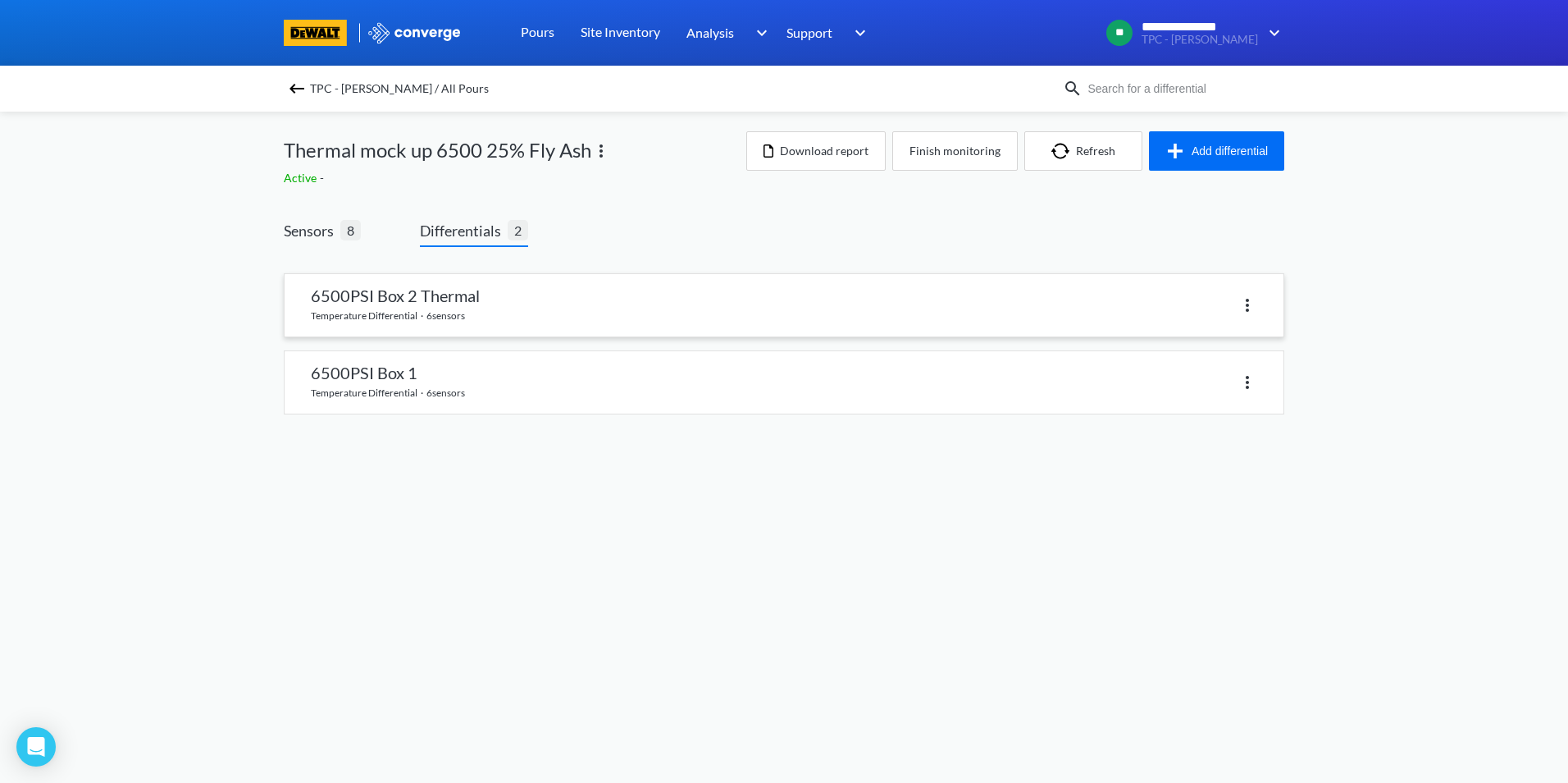
click at [454, 313] on link at bounding box center [784, 305] width 999 height 63
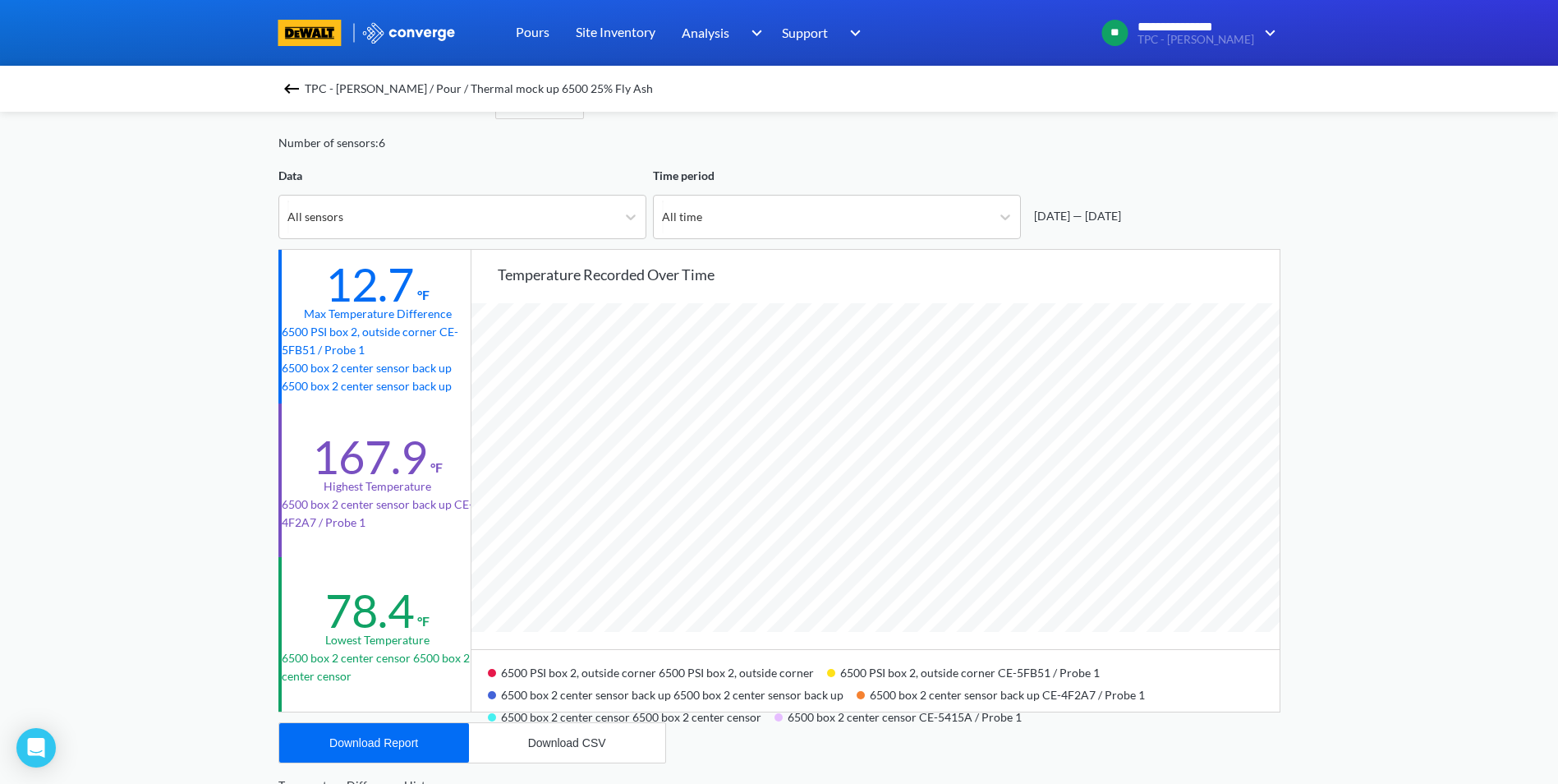
scroll to position [82, 0]
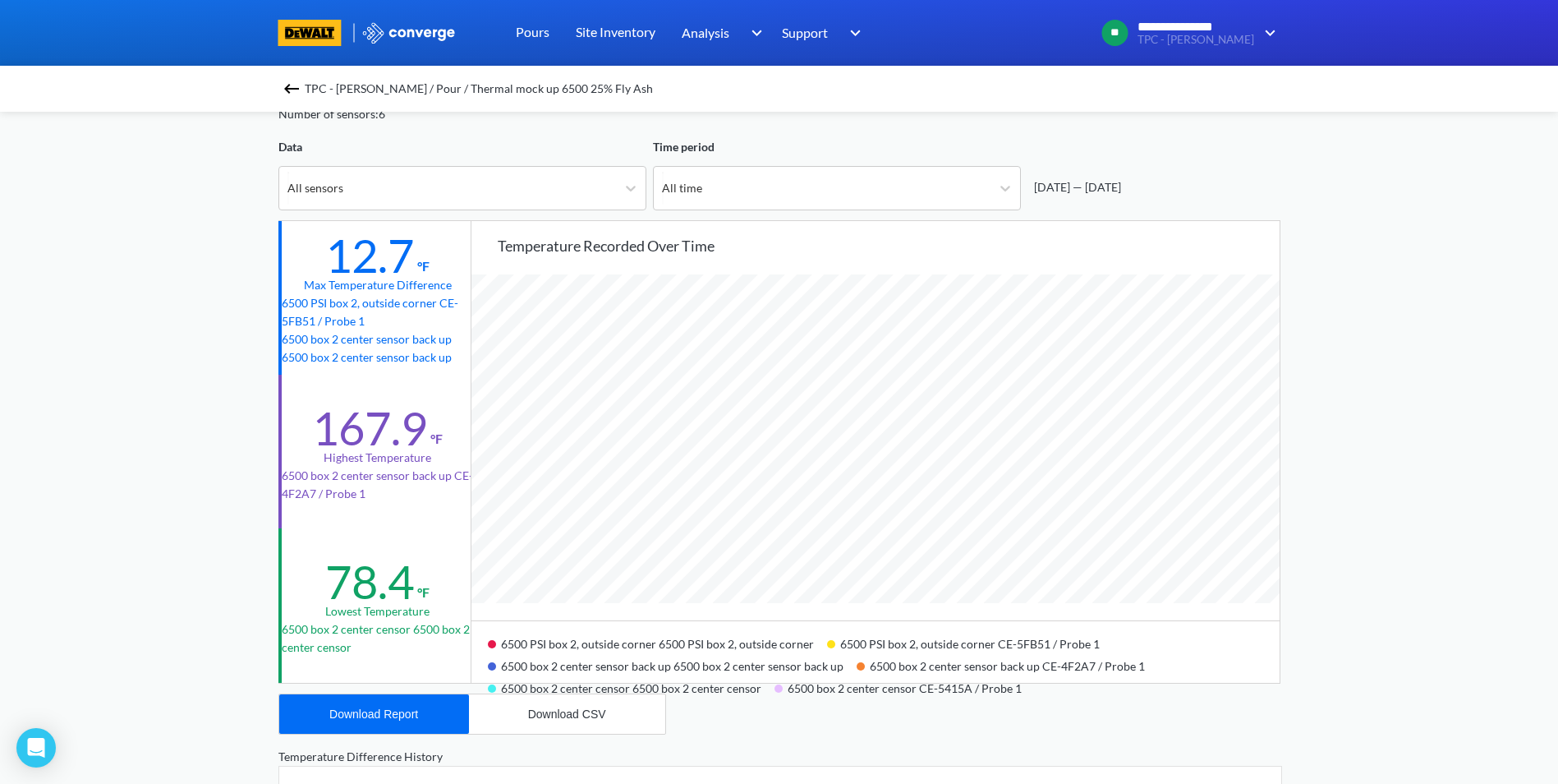
click at [293, 85] on img at bounding box center [291, 89] width 20 height 20
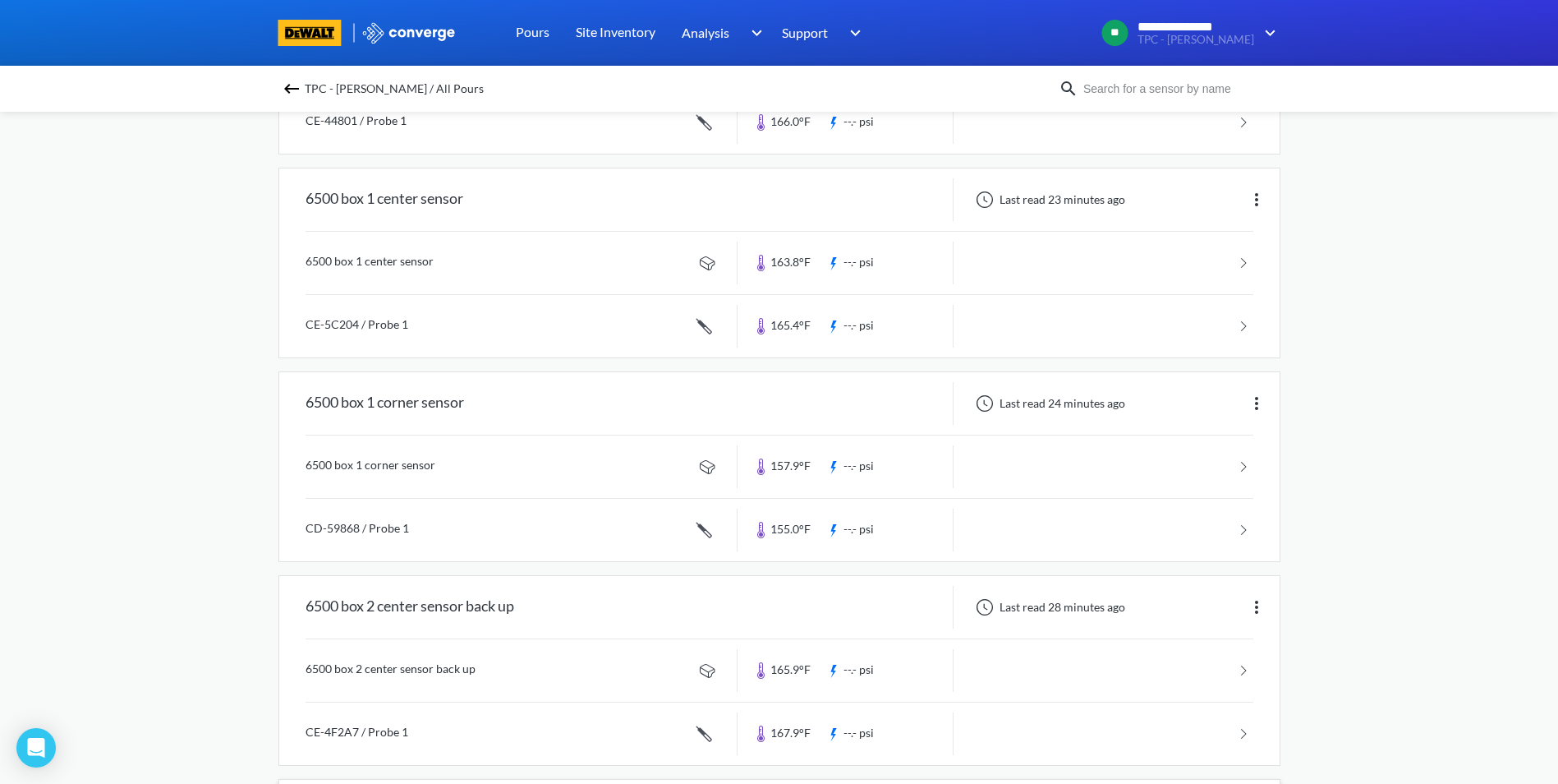
scroll to position [739, 0]
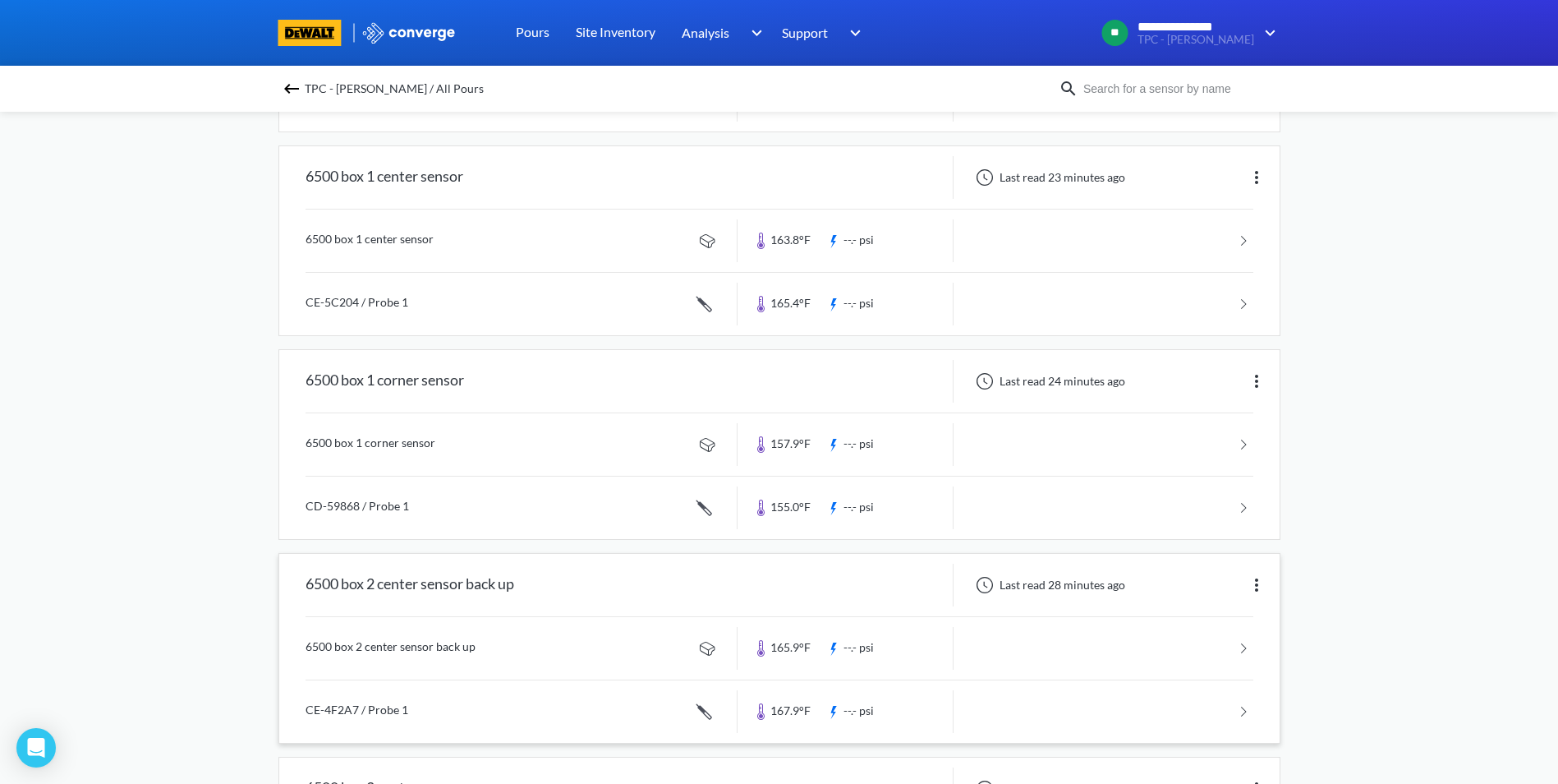
click at [388, 708] on link at bounding box center [779, 711] width 948 height 63
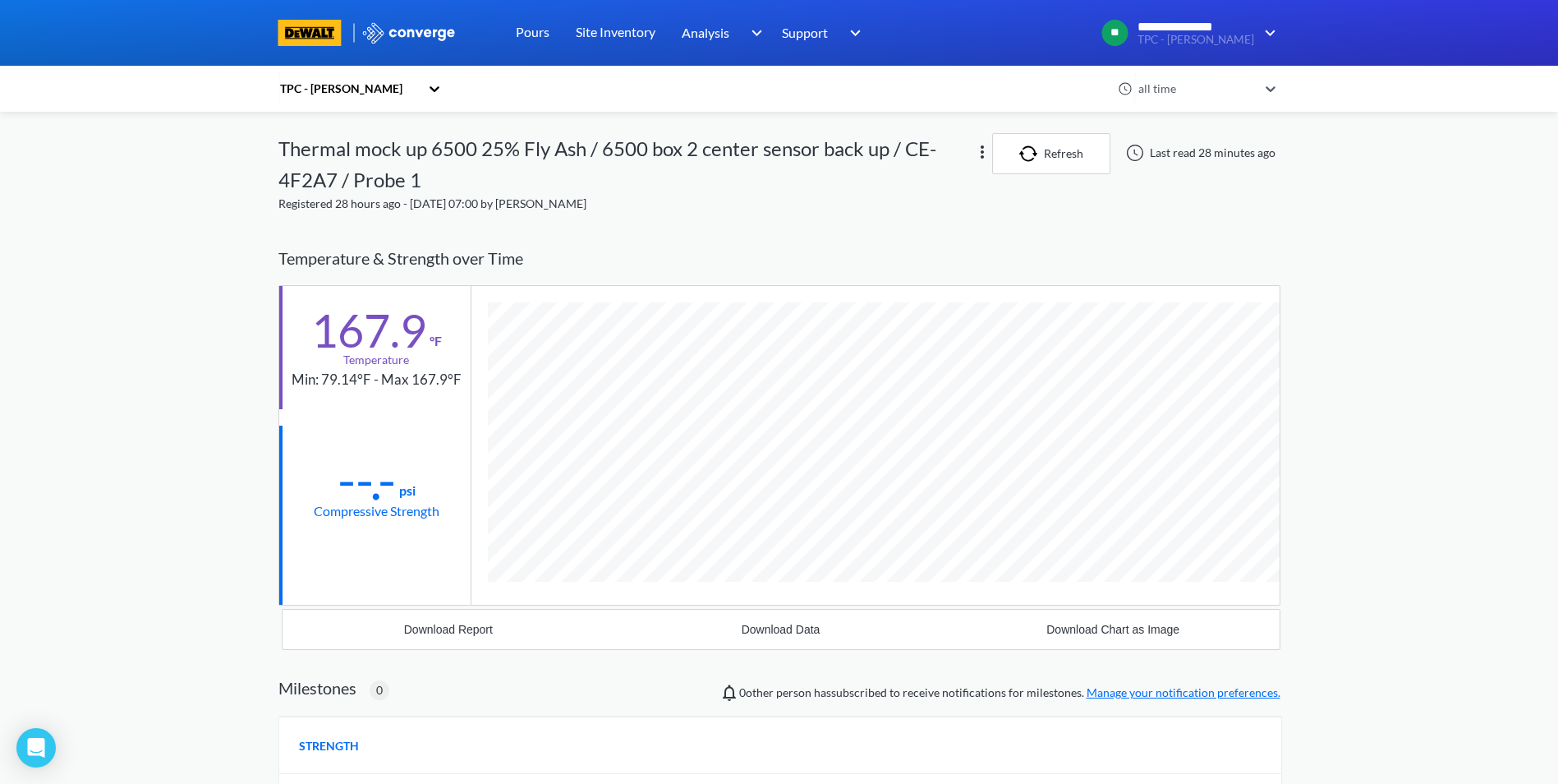
click at [1134, 151] on div at bounding box center [1135, 153] width 20 height 20
click at [1041, 151] on img "button" at bounding box center [1032, 154] width 25 height 16
click at [1027, 158] on img "button" at bounding box center [1032, 154] width 25 height 16
